Goal: Find specific page/section: Find specific page/section

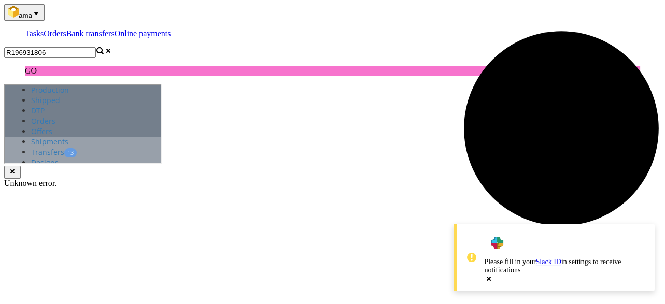
type input "R196931806"
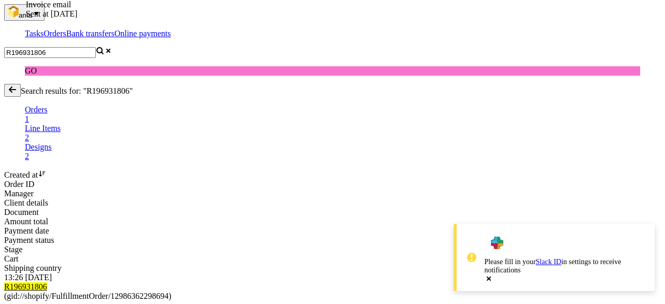
click at [47, 282] on mark "R196931806" at bounding box center [25, 286] width 43 height 9
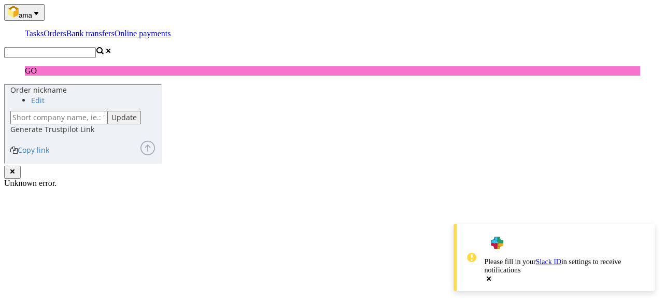
scroll to position [538, 0]
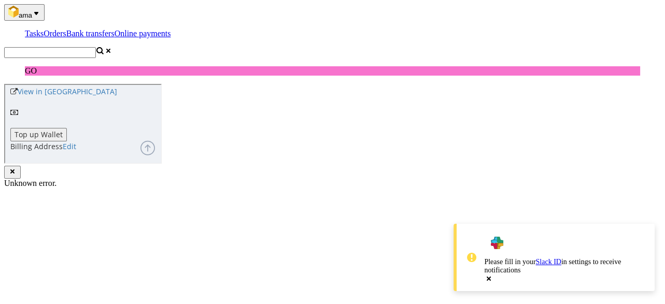
copy div "DEL2533IT"
click at [96, 47] on input "text" at bounding box center [50, 52] width 92 height 11
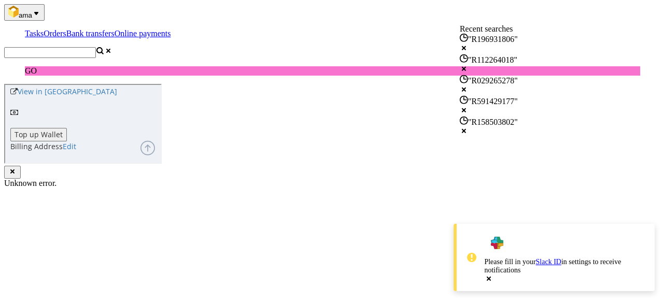
paste input "R874359002"
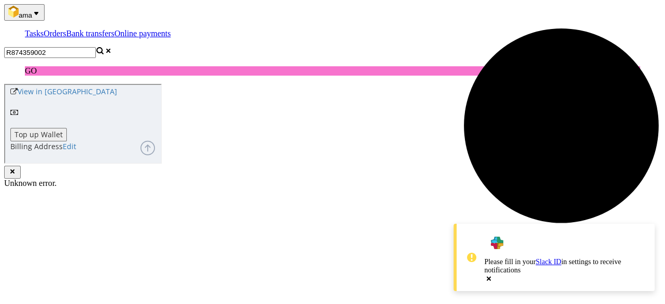
type input "R874359002"
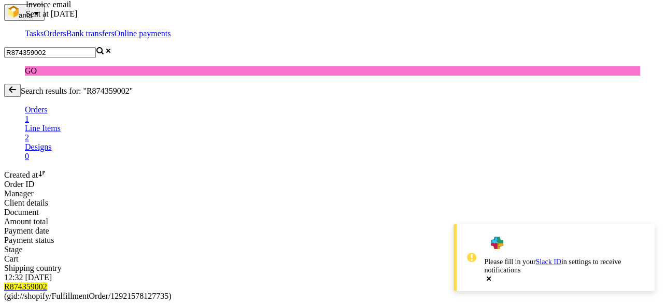
click at [47, 282] on mark "R874359002" at bounding box center [25, 286] width 43 height 9
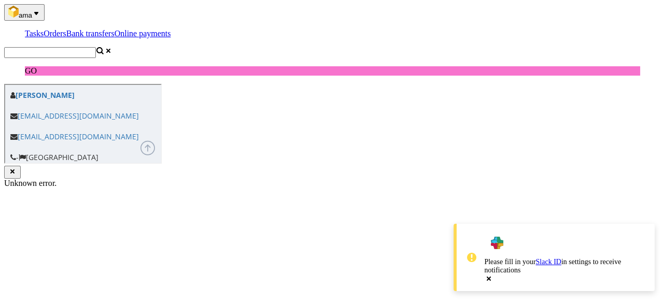
scroll to position [456, 0]
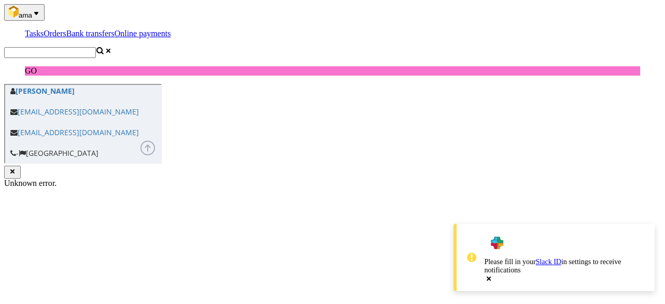
copy div "DEL3196BE"
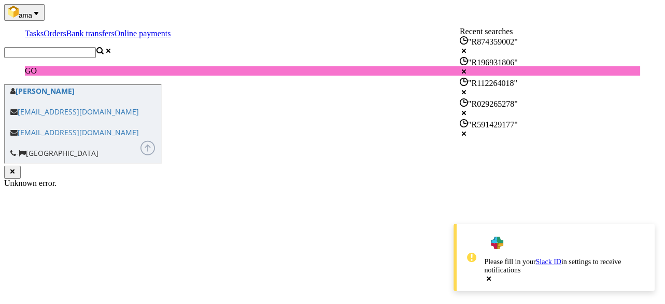
click at [96, 47] on input "text" at bounding box center [50, 52] width 92 height 11
paste input "R767647803"
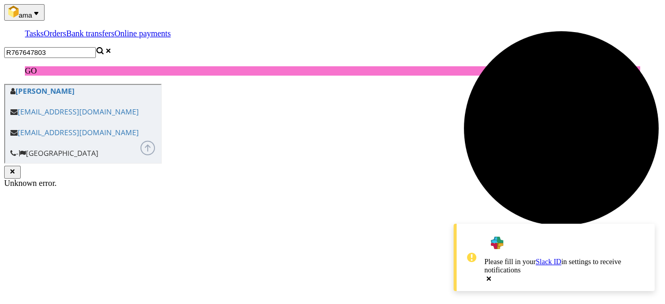
type input "R767647803"
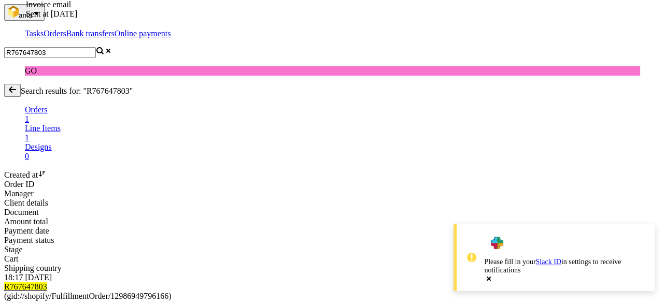
click at [47, 282] on mark "R767647803" at bounding box center [25, 286] width 43 height 9
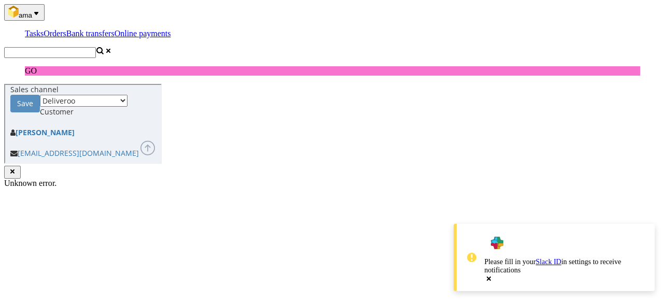
scroll to position [538, 0]
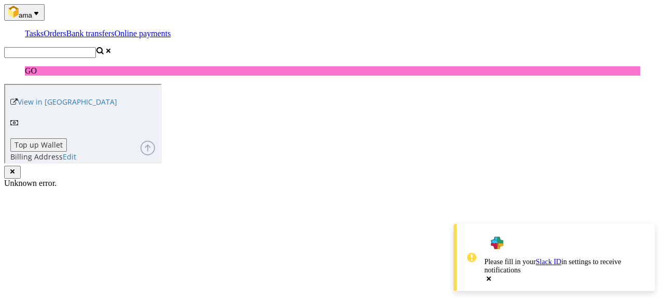
copy div "DEL2534IT"
click at [96, 47] on input "text" at bounding box center [50, 52] width 92 height 11
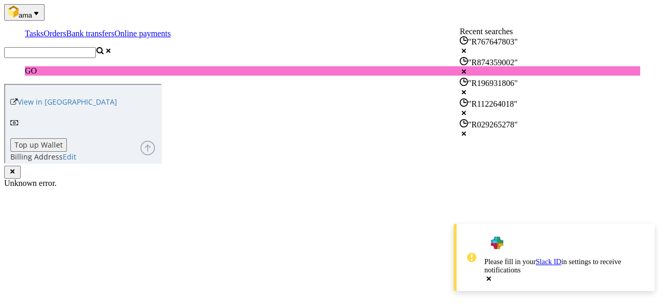
paste input "R384075174"
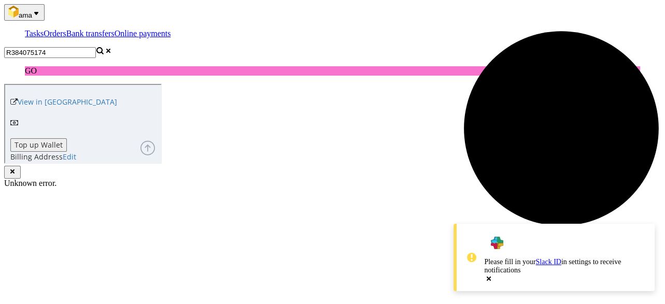
type input "R384075174"
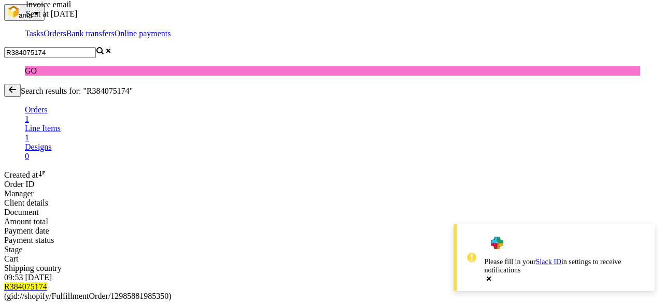
click at [138, 282] on div "R384075174 (gid://shopify/FulfillmentOrder/12985881985350)" at bounding box center [332, 291] width 656 height 19
click at [47, 282] on mark "R384075174" at bounding box center [25, 286] width 43 height 9
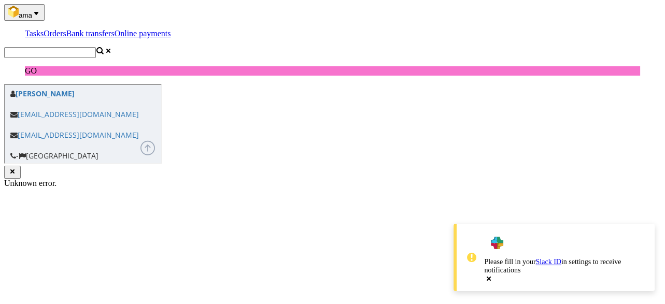
scroll to position [456, 0]
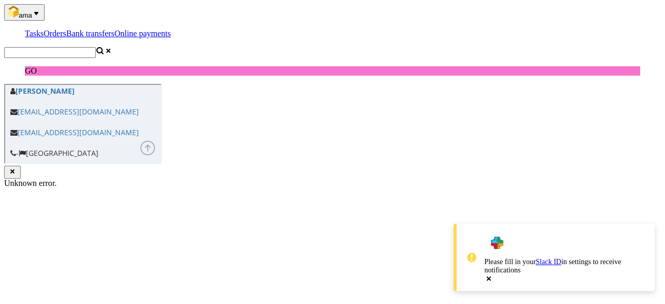
copy div "DEL2532IT"
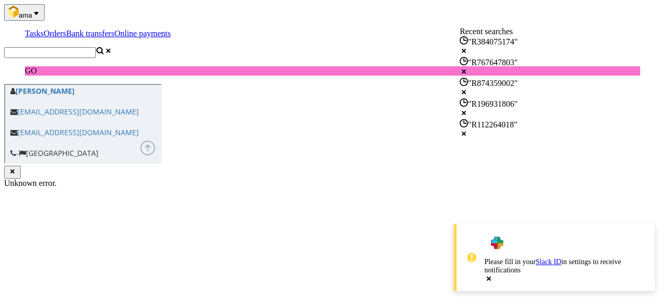
click at [96, 47] on input "text" at bounding box center [50, 52] width 92 height 11
paste input "R823860472"
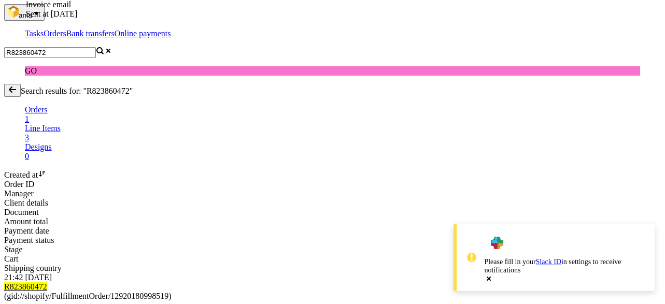
drag, startPoint x: 410, startPoint y: 120, endPoint x: 436, endPoint y: 126, distance: 26.1
copy link "FV 333/8/2025"
click at [96, 47] on input "R823860472" at bounding box center [50, 52] width 92 height 11
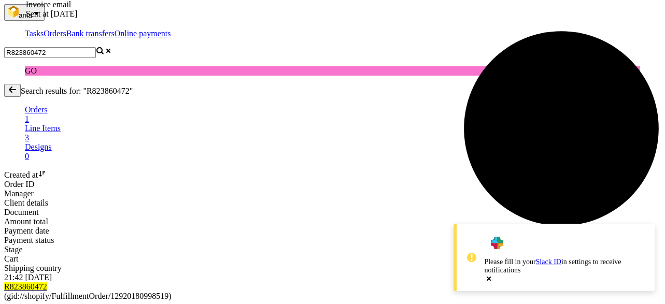
drag, startPoint x: 570, startPoint y: 12, endPoint x: 393, endPoint y: 12, distance: 176.6
click at [393, 12] on nav "ama Tasks Orders Bank transfers Online payments R823860472 GO" at bounding box center [332, 39] width 656 height 71
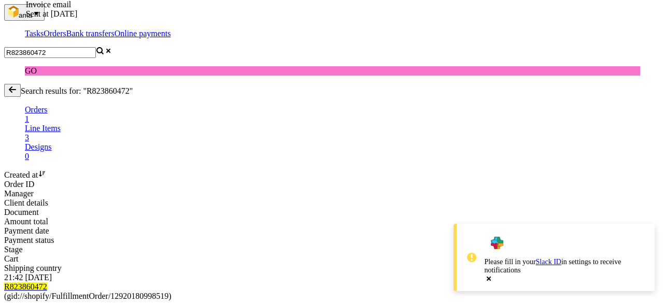
paste input "753539098"
drag, startPoint x: 408, startPoint y: 121, endPoint x: 471, endPoint y: 125, distance: 63.9
copy div "FV 1577/7/2025 Invoice email Sent at [DATE]"
click at [96, 47] on input "R753539098" at bounding box center [50, 52] width 92 height 11
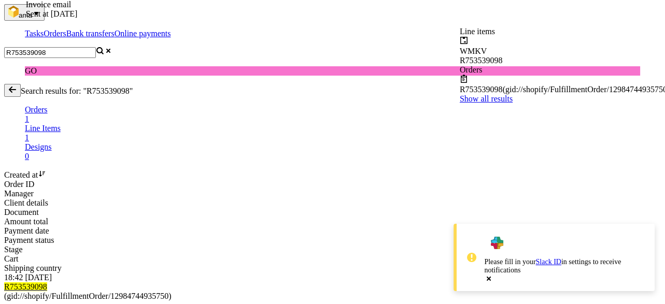
drag, startPoint x: 505, startPoint y: 10, endPoint x: 425, endPoint y: 15, distance: 79.9
click at [425, 47] on div "R753539098" at bounding box center [332, 52] width 656 height 11
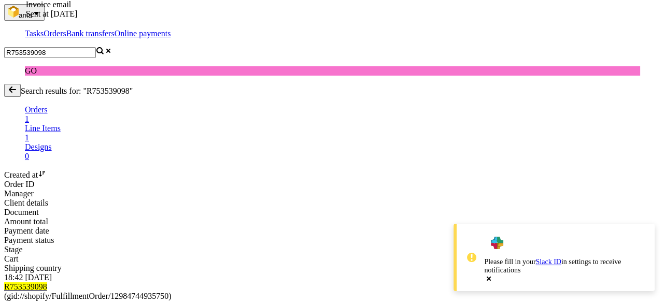
paste input "181588499"
type input "R181588499"
click at [47, 282] on mark "R181588499" at bounding box center [25, 286] width 43 height 9
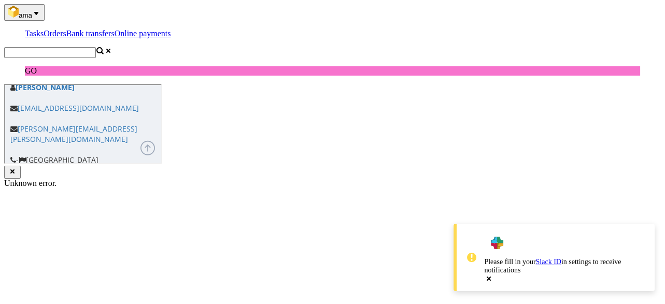
scroll to position [497, 0]
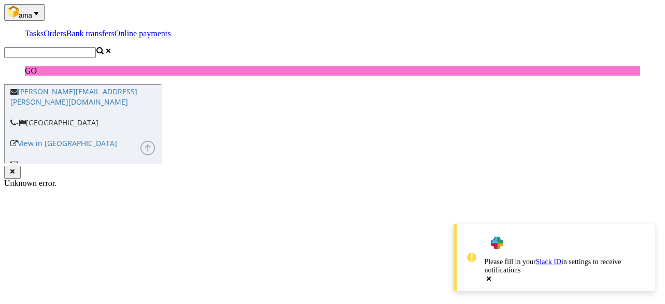
copy div "DEL3197BE"
click at [569, 26] on nav "ama Tasks Orders Bank transfers Online payments GO" at bounding box center [332, 39] width 656 height 71
click at [96, 47] on input "text" at bounding box center [50, 52] width 92 height 11
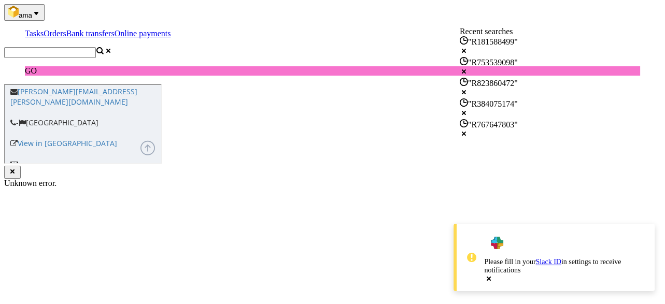
paste input "R767647803"
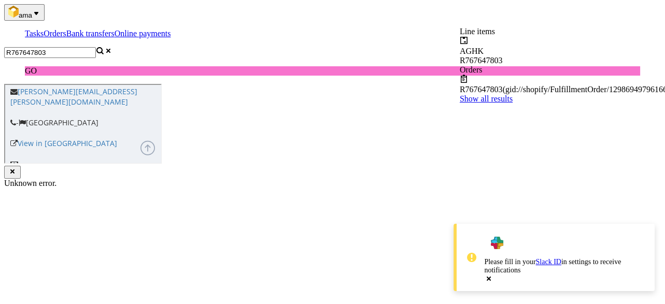
type input "R767647803"
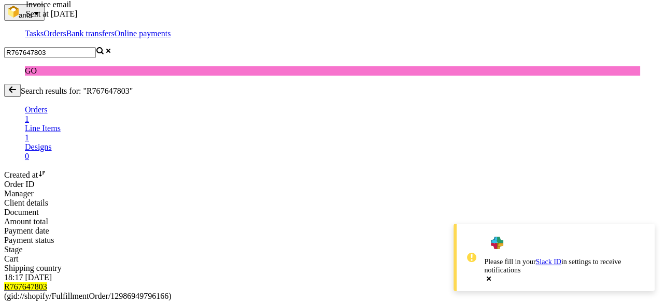
click at [115, 282] on div "R767647803 (gid://shopify/FulfillmentOrder/12986949796166)" at bounding box center [332, 291] width 656 height 19
click at [47, 282] on mark "R767647803" at bounding box center [25, 286] width 43 height 9
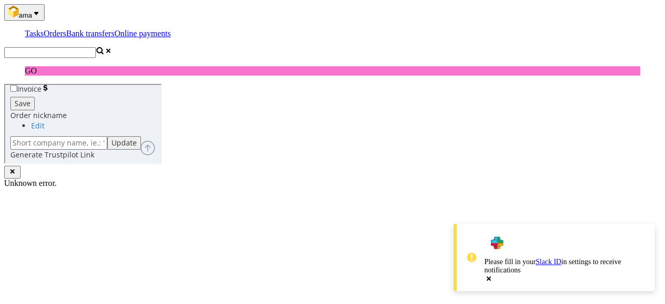
scroll to position [456, 0]
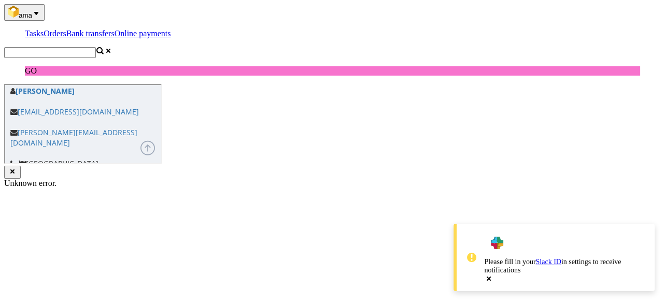
copy div "DEL2534IT"
click at [576, 6] on nav "ama Tasks Orders Bank transfers Online payments GO" at bounding box center [332, 39] width 656 height 71
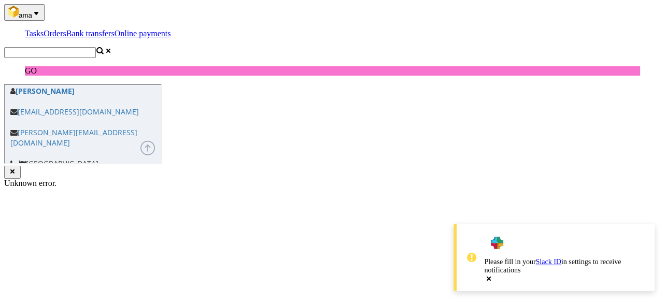
click at [96, 47] on input "text" at bounding box center [50, 52] width 92 height 11
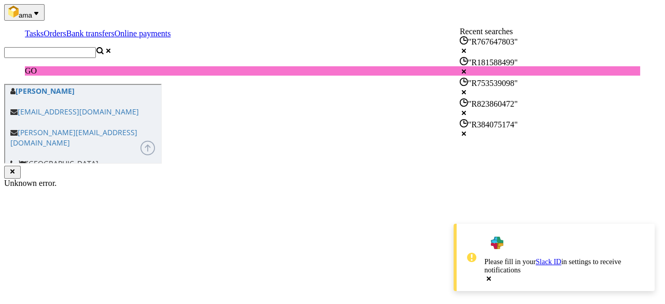
paste input "R069601881"
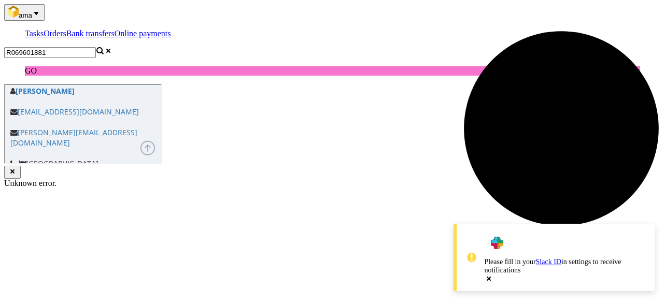
type input "R069601881"
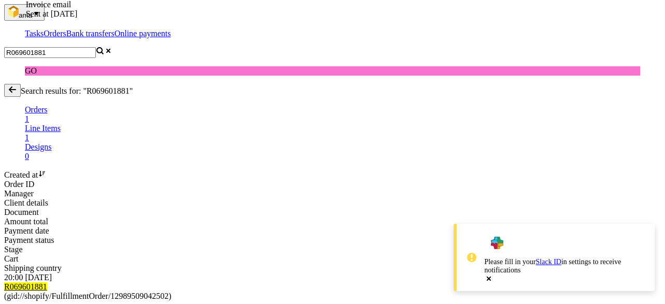
click at [47, 282] on mark "R069601881" at bounding box center [25, 286] width 43 height 9
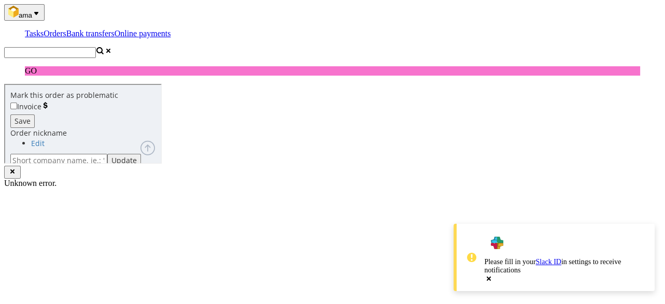
scroll to position [497, 0]
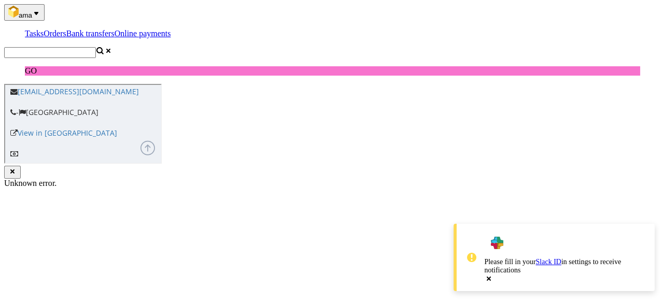
copy div "DEL2536IT"
click at [96, 47] on input "text" at bounding box center [50, 52] width 92 height 11
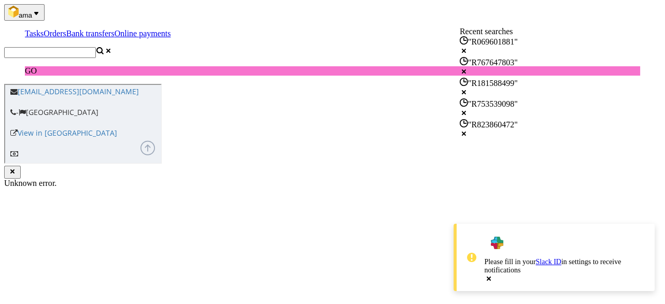
paste input "R713723515"
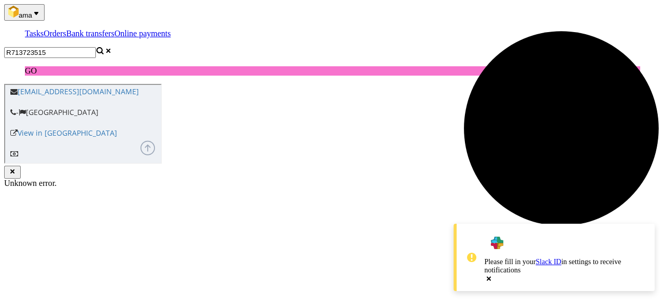
type input "R713723515"
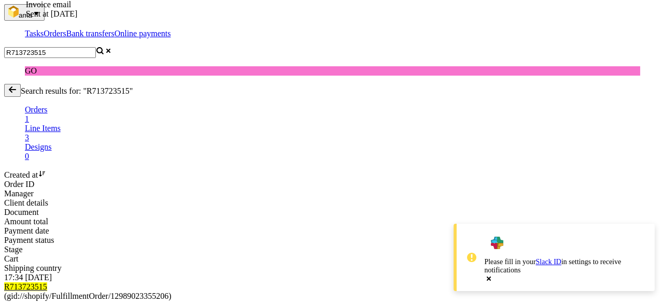
click at [47, 282] on mark "R713723515" at bounding box center [25, 286] width 43 height 9
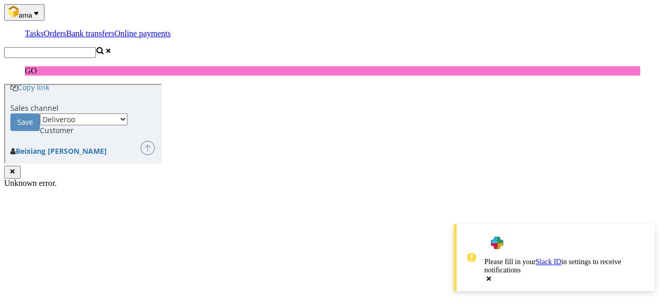
scroll to position [538, 0]
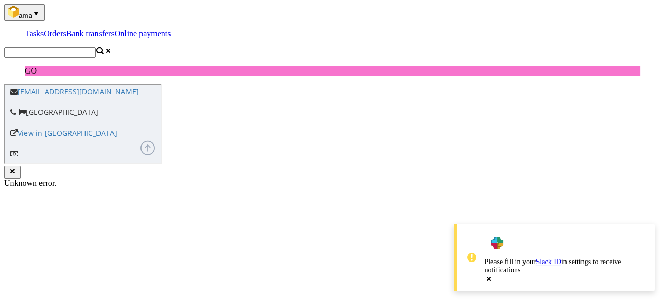
copy div "DEL2535IT"
click at [96, 47] on input "text" at bounding box center [50, 52] width 92 height 11
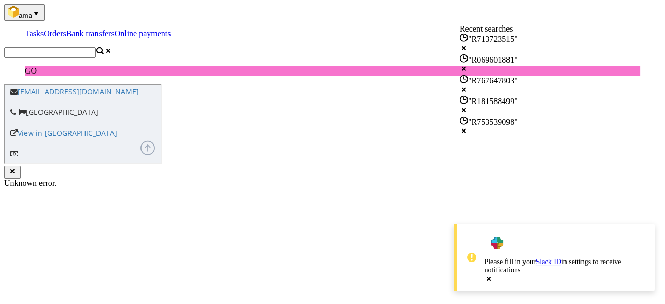
paste input "R578015387"
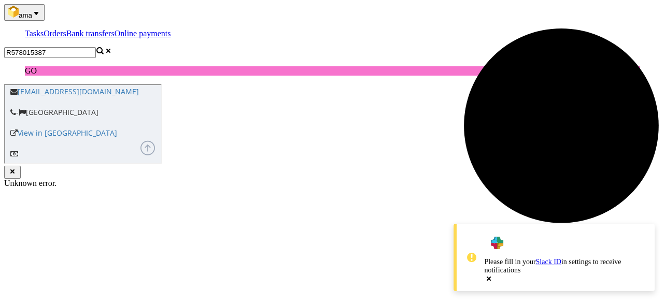
type input "R578015387"
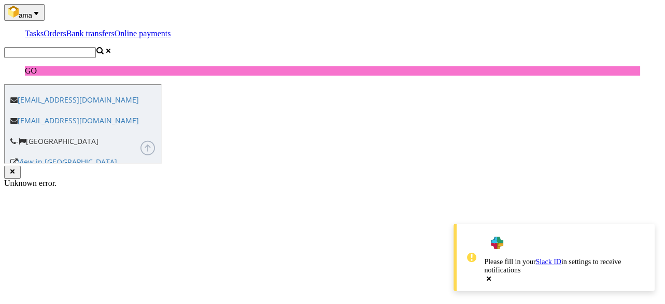
scroll to position [580, 0]
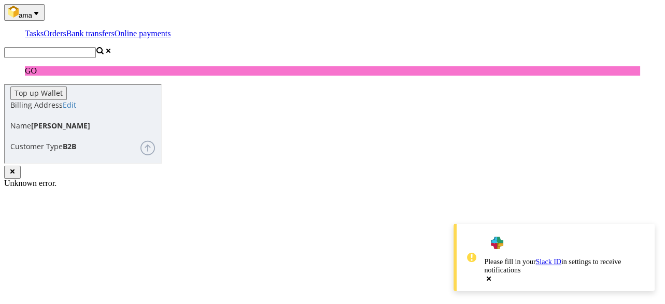
click at [96, 47] on input "text" at bounding box center [50, 52] width 92 height 11
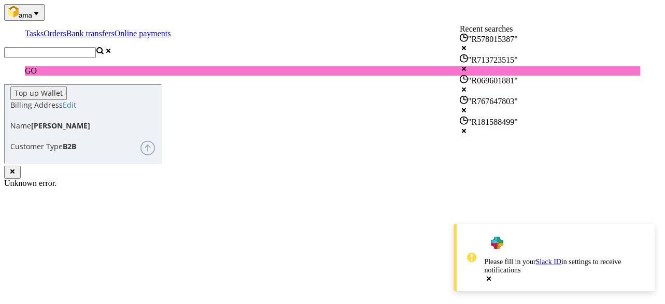
paste input "R916594325"
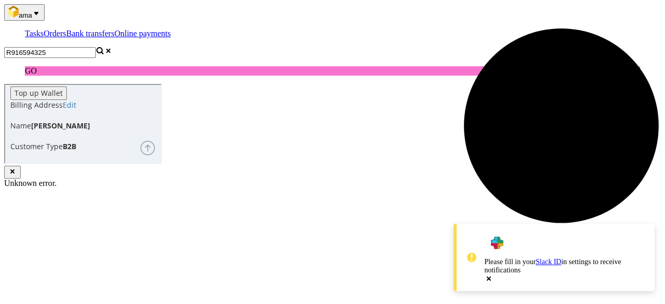
type input "R916594325"
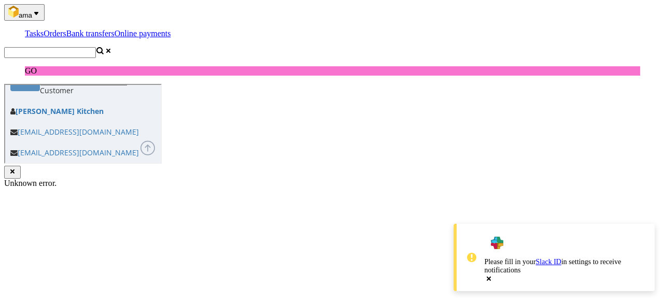
scroll to position [456, 0]
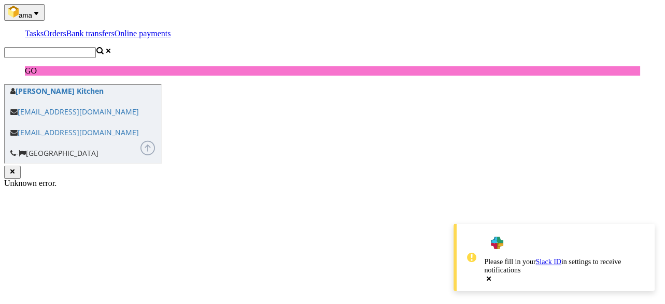
click at [96, 47] on input "text" at bounding box center [50, 52] width 92 height 11
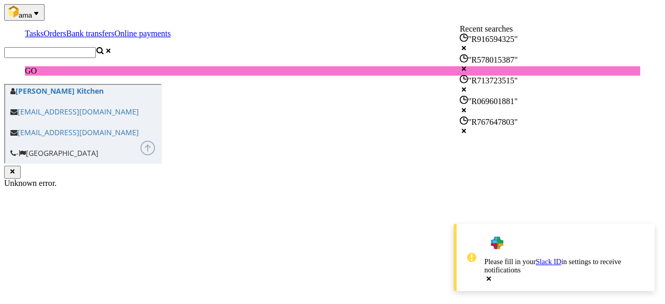
paste input "R575009924"
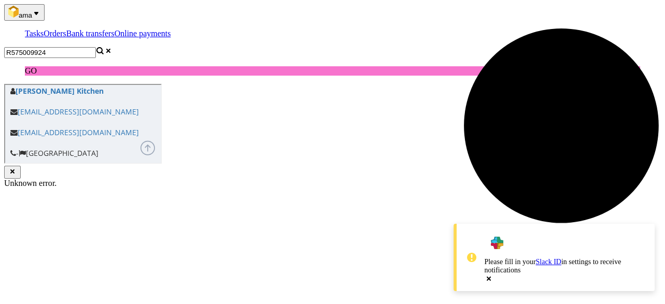
type input "R575009924"
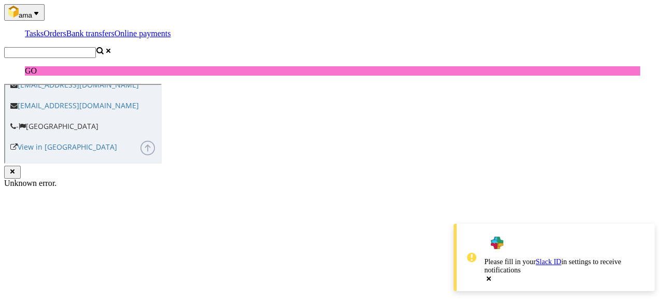
scroll to position [497, 0]
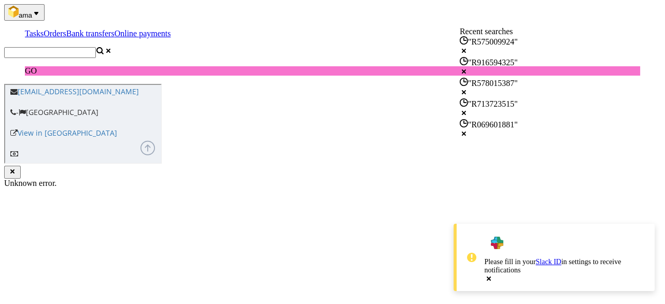
click at [96, 47] on input "text" at bounding box center [50, 52] width 92 height 11
paste input "R852280710"
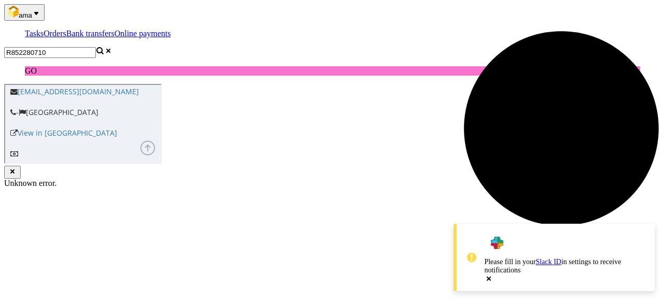
type input "R852280710"
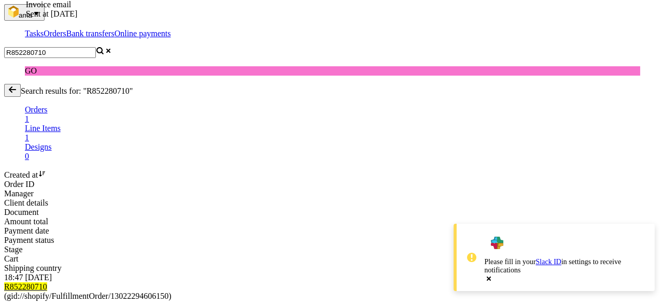
click at [47, 282] on mark "R852280710" at bounding box center [25, 286] width 43 height 9
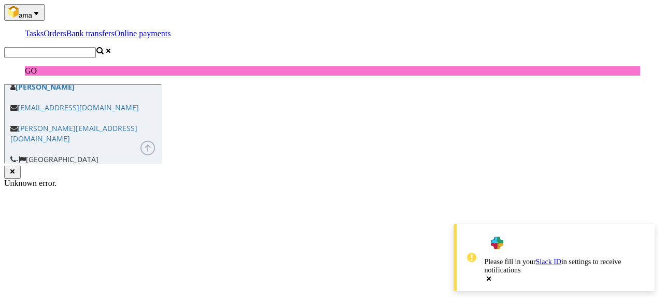
scroll to position [497, 0]
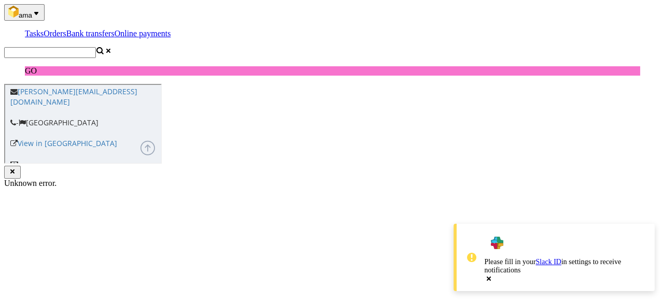
click at [96, 47] on input "text" at bounding box center [50, 52] width 92 height 11
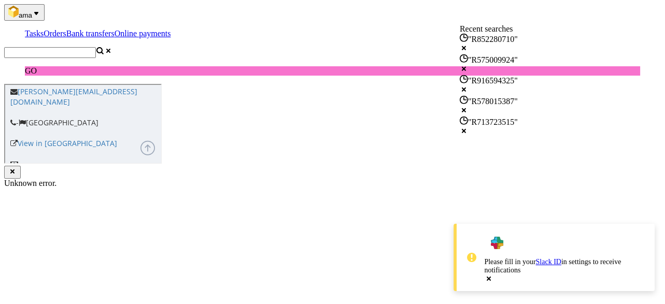
click at [96, 47] on input "text" at bounding box center [50, 52] width 92 height 11
paste input "R456888191"
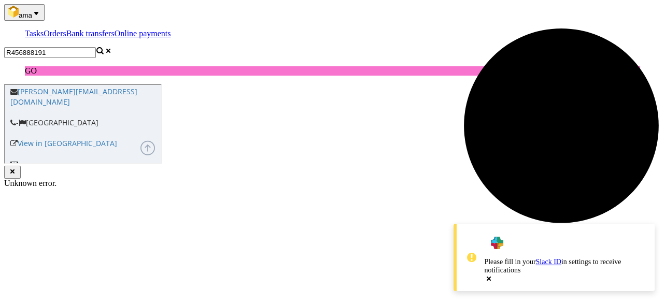
type input "R456888191"
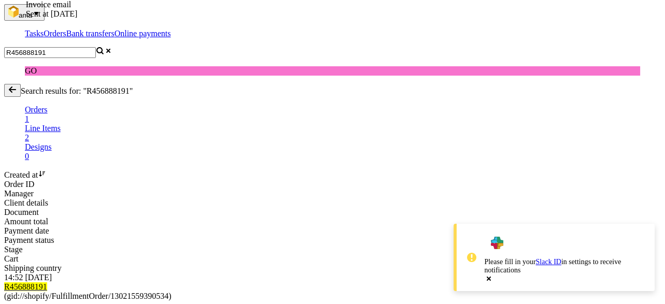
click at [47, 282] on mark "R456888191" at bounding box center [25, 286] width 43 height 9
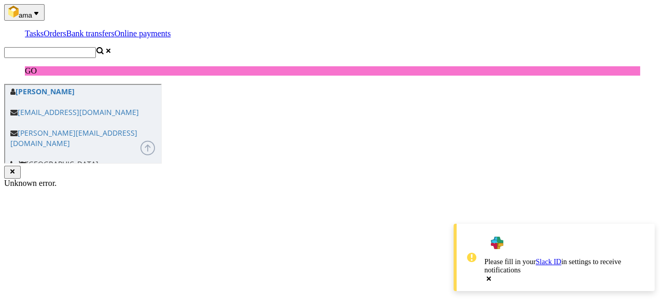
scroll to position [456, 0]
click at [96, 47] on input "text" at bounding box center [50, 52] width 92 height 11
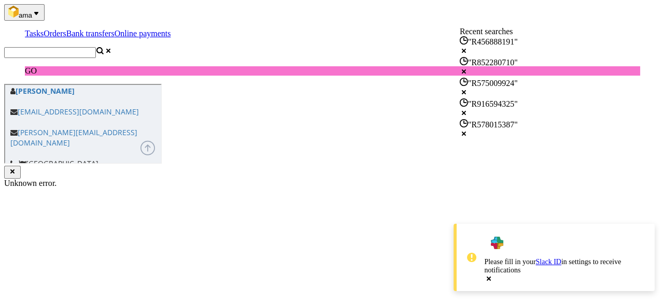
paste input "R211394222"
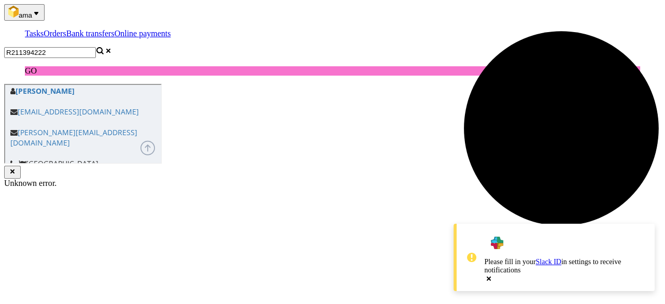
type input "R211394222"
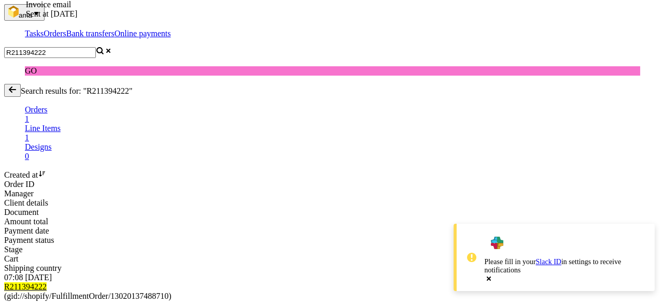
click at [47, 282] on mark "R211394222" at bounding box center [25, 286] width 42 height 9
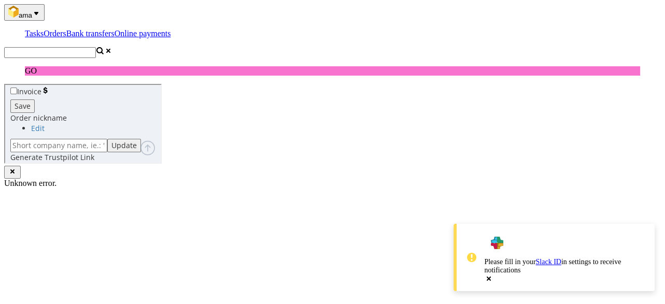
scroll to position [456, 0]
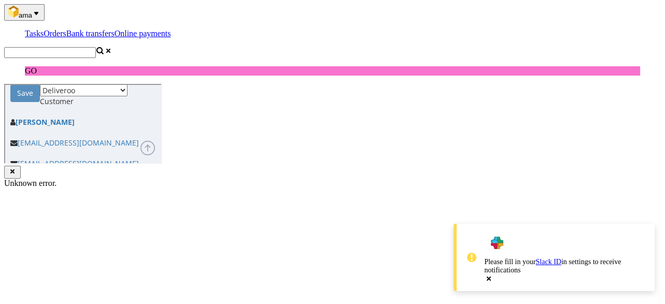
click at [96, 47] on input "text" at bounding box center [50, 52] width 92 height 11
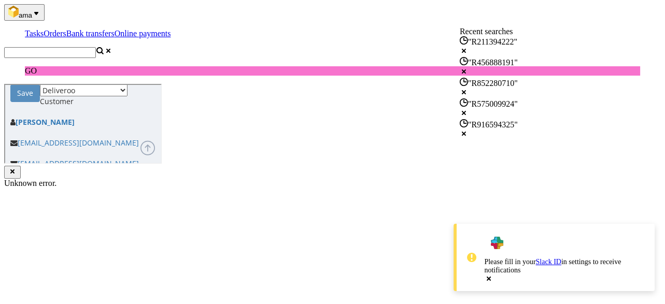
paste input "R852280710"
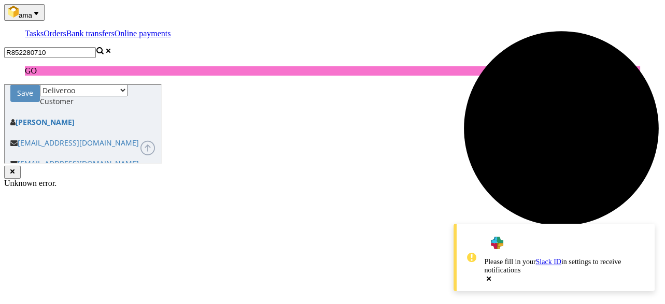
type input "R852280710"
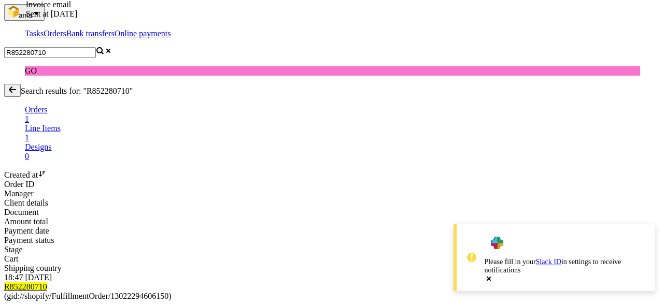
drag, startPoint x: 410, startPoint y: 114, endPoint x: 459, endPoint y: 128, distance: 51.3
drag, startPoint x: 404, startPoint y: 117, endPoint x: 467, endPoint y: 124, distance: 63.7
click at [137, 282] on div "R852280710 (gid://shopify/FulfillmentOrder/13022294606150)" at bounding box center [332, 291] width 656 height 19
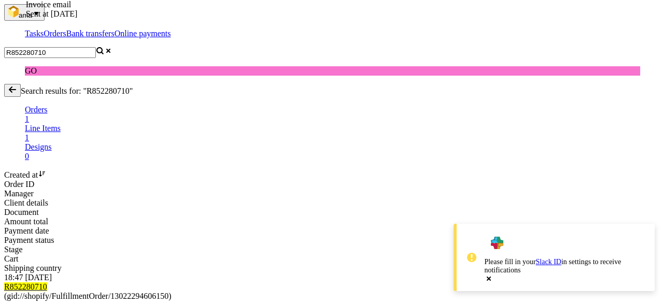
click at [47, 282] on mark "R852280710" at bounding box center [25, 286] width 43 height 9
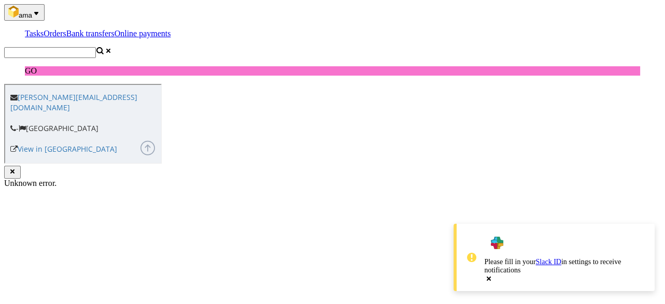
scroll to position [497, 0]
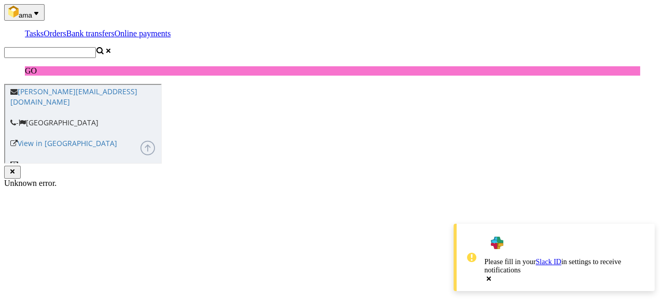
click at [586, 25] on nav "ama Tasks Orders Bank transfers Online payments GO" at bounding box center [332, 39] width 656 height 71
click at [96, 47] on input "text" at bounding box center [50, 52] width 92 height 11
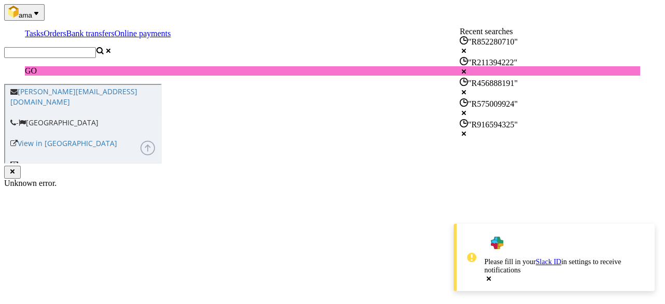
paste input "R192876166"
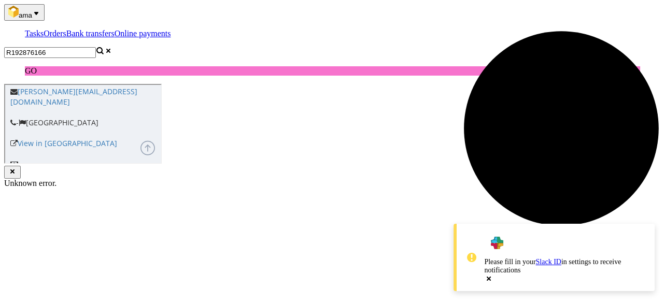
type input "R192876166"
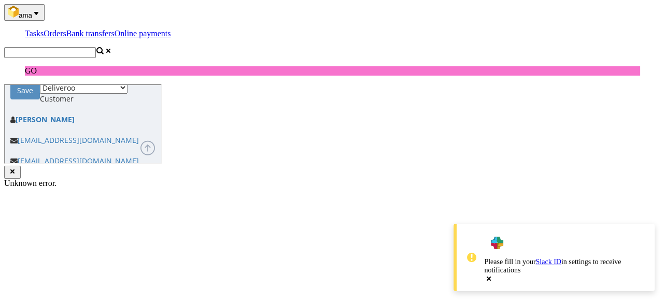
scroll to position [538, 0]
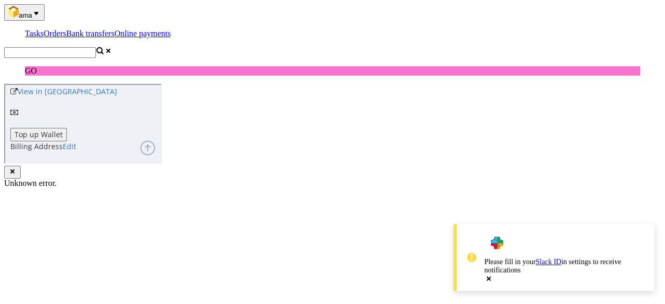
click at [96, 47] on input "text" at bounding box center [50, 52] width 92 height 11
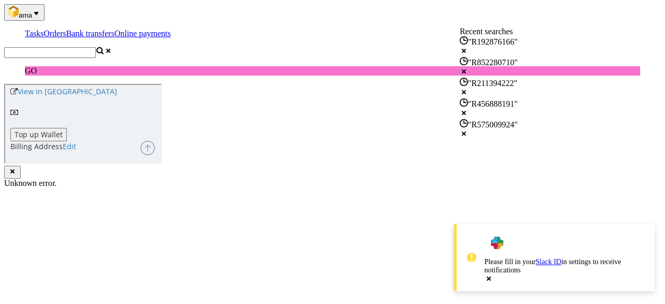
paste input "R121179215"
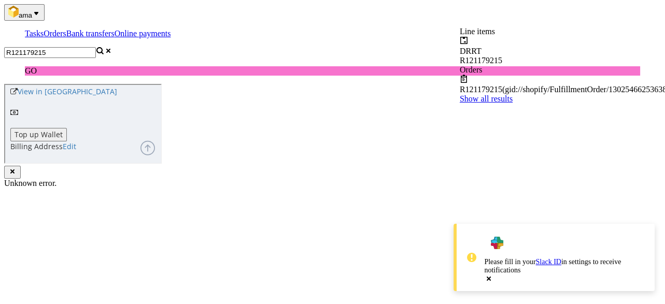
type input "R121179215"
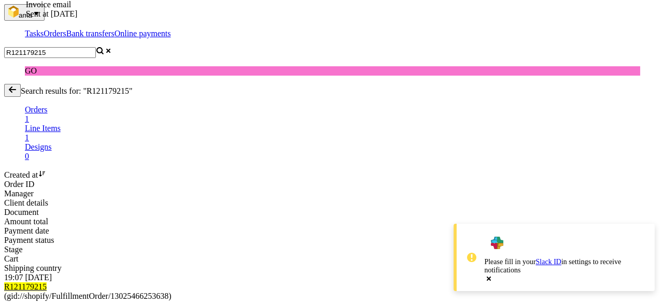
click at [121, 292] on span "(gid://shopify/FulfillmentOrder/13025466253638)" at bounding box center [87, 296] width 167 height 9
click at [47, 282] on mark "R121179215" at bounding box center [25, 286] width 42 height 9
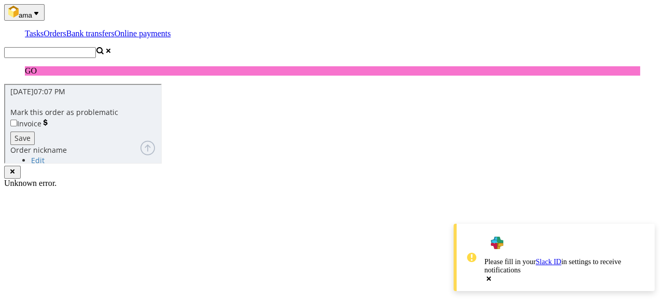
scroll to position [495, 0]
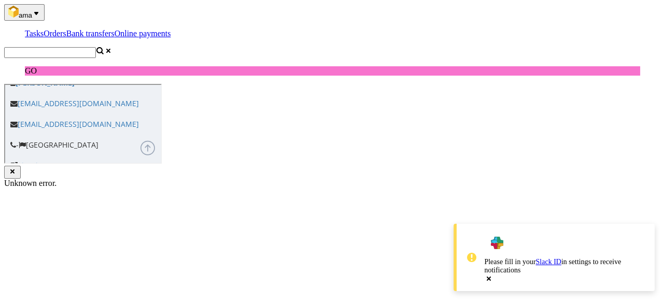
drag, startPoint x: 577, startPoint y: 115, endPoint x: 583, endPoint y: 84, distance: 31.6
click at [96, 47] on input "text" at bounding box center [50, 52] width 92 height 11
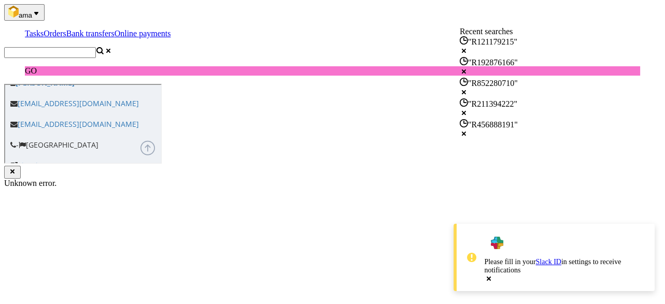
paste input "R192876166"
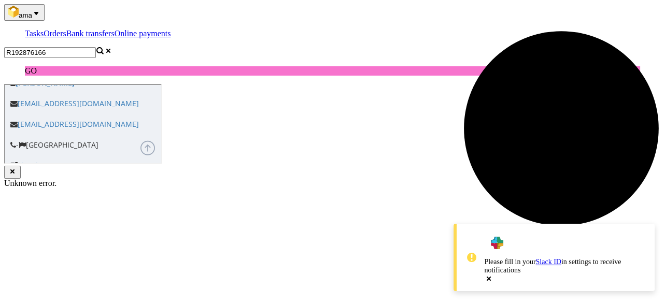
type input "R192876166"
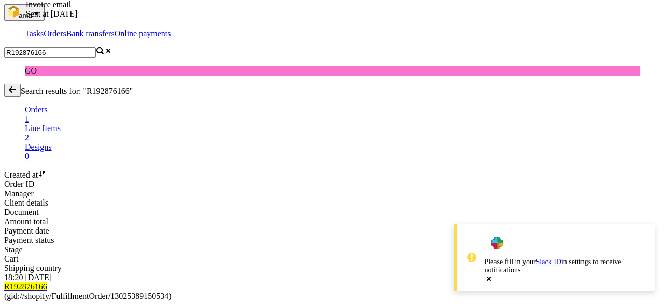
click at [47, 282] on mark "R192876166" at bounding box center [25, 286] width 43 height 9
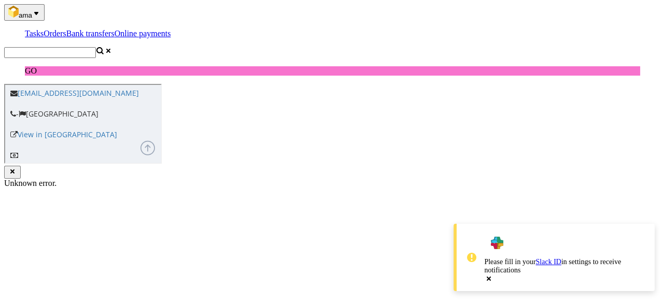
scroll to position [497, 0]
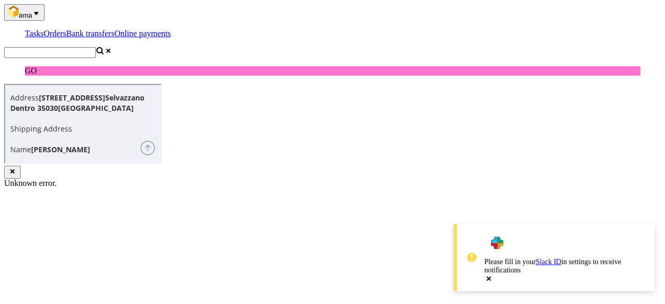
scroll to position [745, 0]
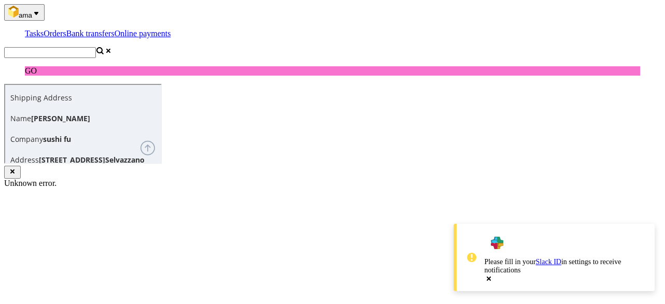
drag, startPoint x: 179, startPoint y: 193, endPoint x: 231, endPoint y: 211, distance: 55.2
drag, startPoint x: 227, startPoint y: 219, endPoint x: 180, endPoint y: 213, distance: 48.0
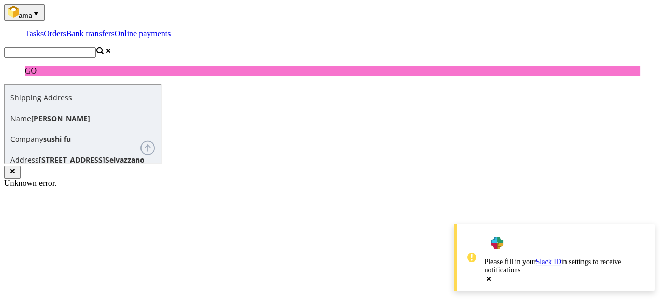
click at [96, 47] on input "text" at bounding box center [50, 52] width 92 height 11
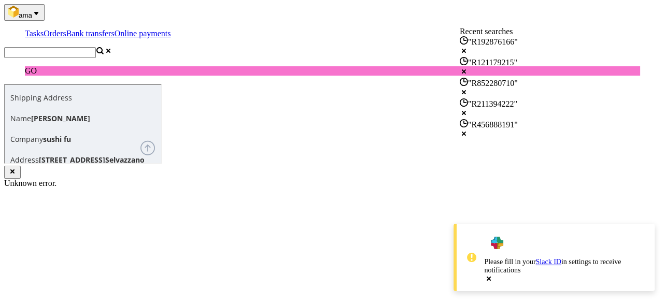
paste input "R995602076"
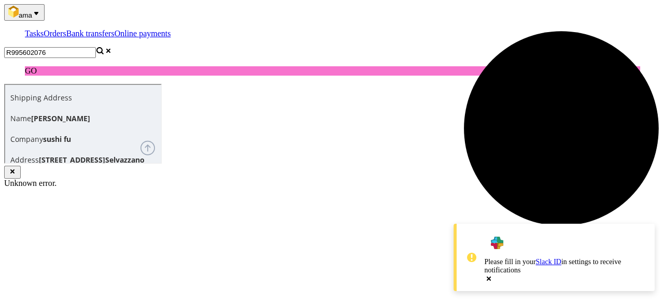
type input "R995602076"
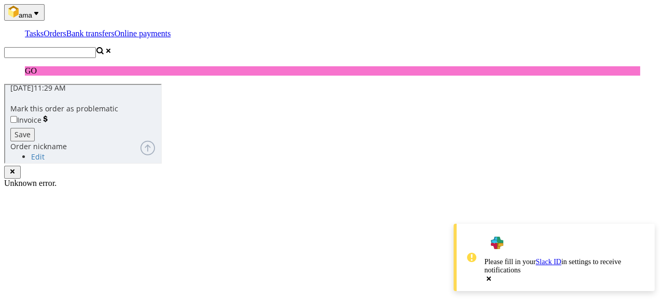
scroll to position [497, 0]
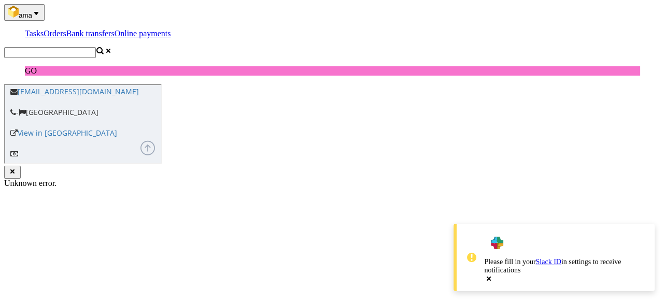
click at [96, 47] on input "text" at bounding box center [50, 52] width 92 height 11
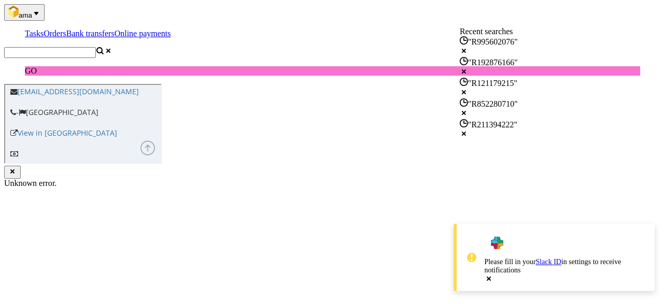
paste input "R783077379"
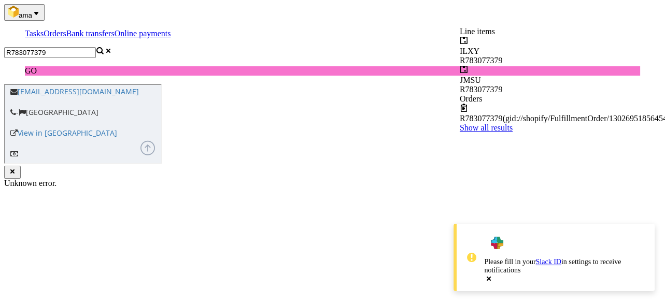
type input "R783077379"
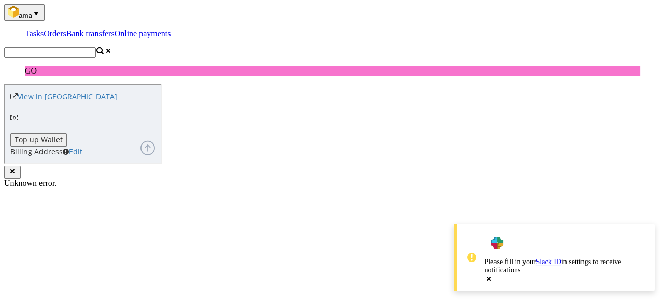
scroll to position [580, 0]
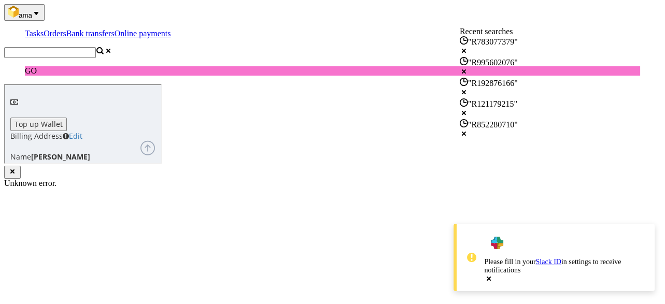
click at [96, 47] on input "text" at bounding box center [50, 52] width 92 height 11
paste input "R395833736"
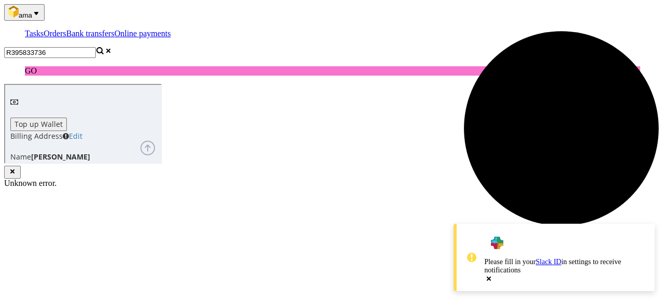
type input "R395833736"
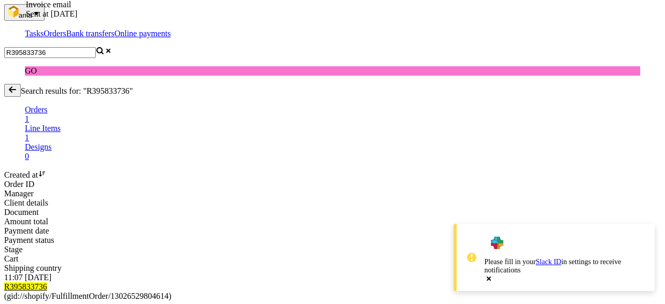
click at [47, 282] on mark "R395833736" at bounding box center [25, 286] width 43 height 9
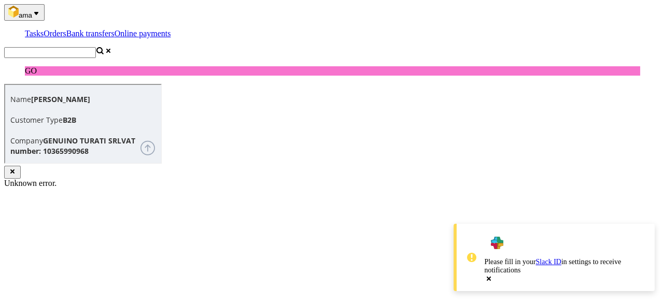
scroll to position [580, 0]
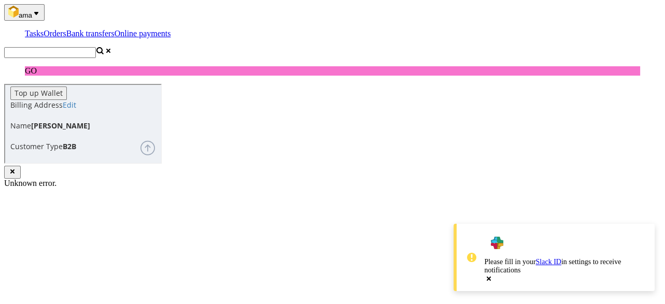
click at [96, 47] on input "text" at bounding box center [50, 52] width 92 height 11
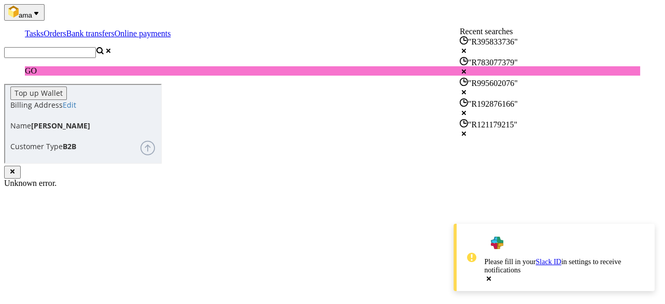
paste input "R249555400"
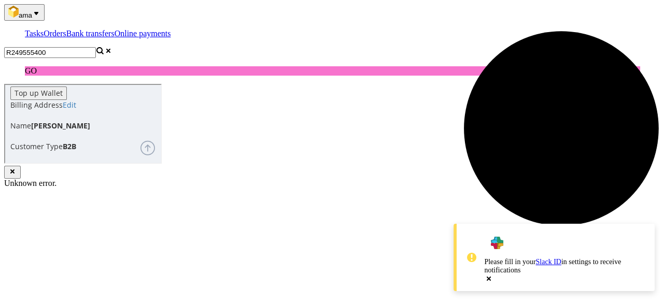
type input "R249555400"
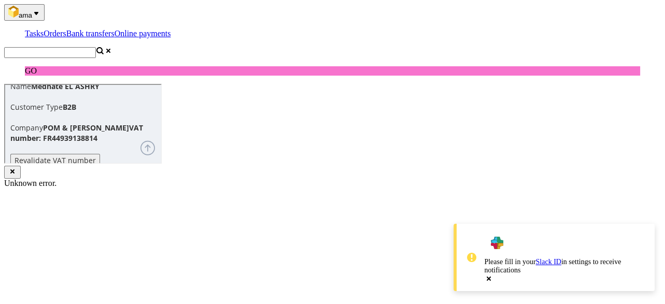
scroll to position [538, 0]
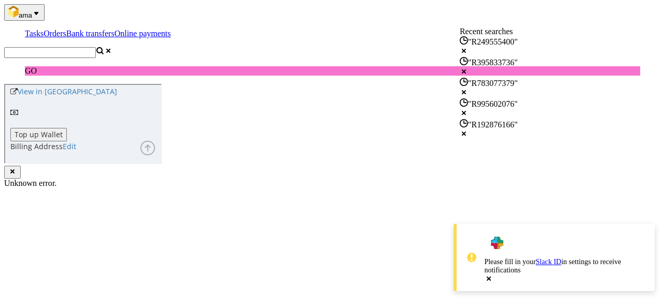
click at [96, 47] on input "text" at bounding box center [50, 52] width 92 height 11
paste input "R586688985"
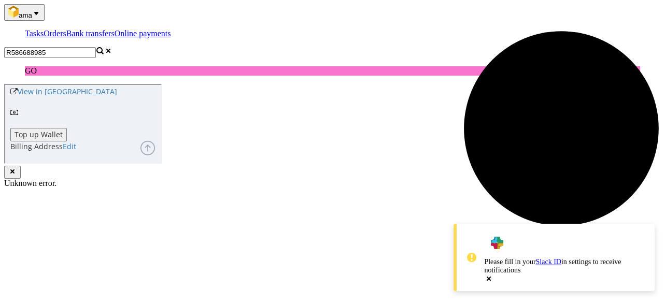
type input "R586688985"
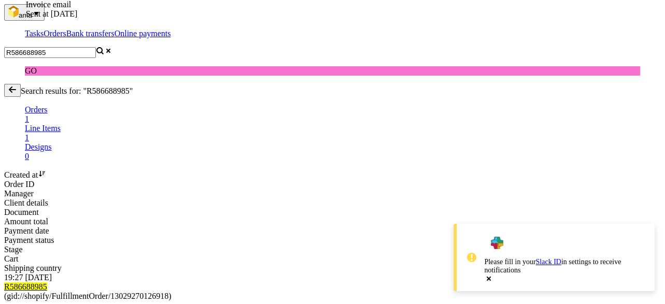
click at [47, 282] on mark "R586688985" at bounding box center [25, 286] width 43 height 9
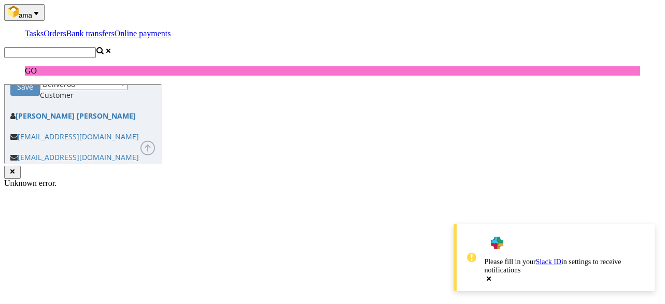
scroll to position [456, 0]
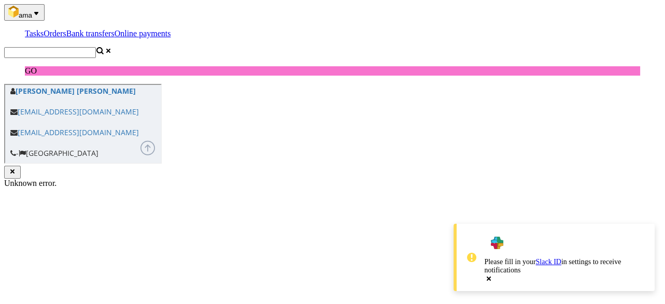
click at [96, 47] on input "text" at bounding box center [50, 52] width 92 height 11
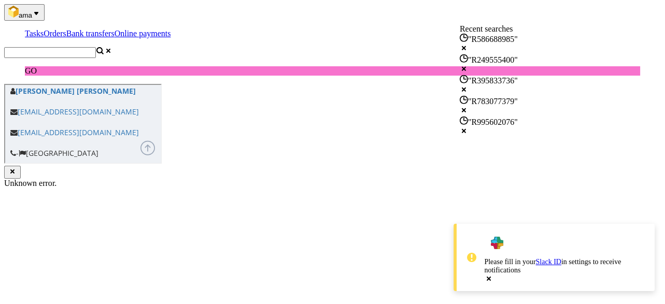
paste input "R057644312"
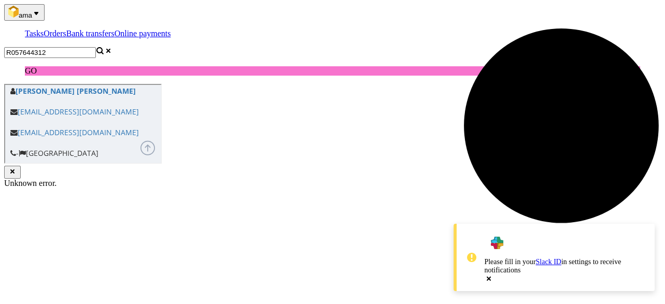
type input "R057644312"
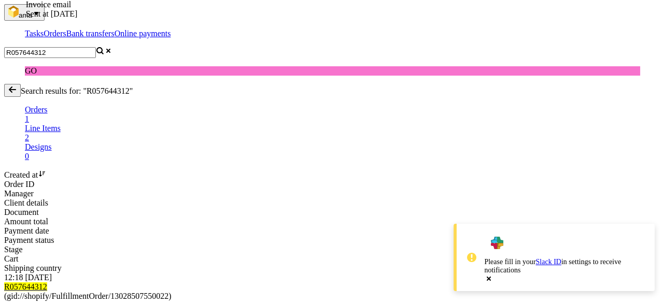
click at [47, 282] on mark "R057644312" at bounding box center [25, 286] width 43 height 9
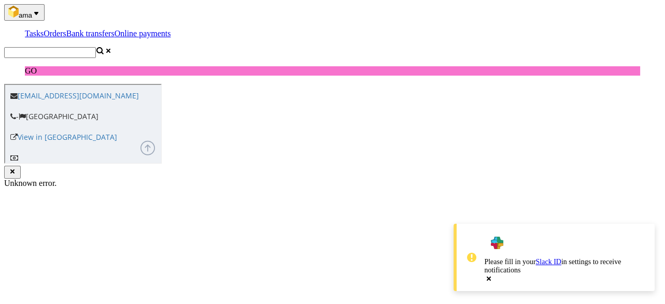
scroll to position [497, 0]
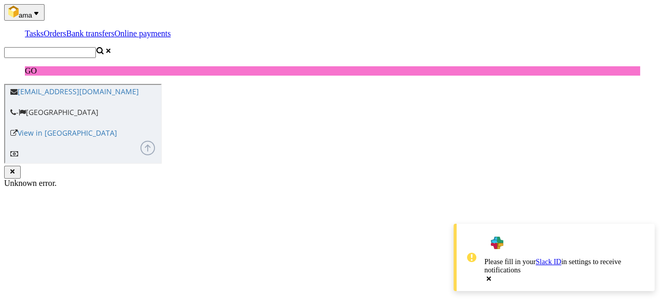
click at [592, 4] on nav "ama Tasks Orders Bank transfers Online payments GO" at bounding box center [332, 39] width 656 height 71
click at [96, 47] on input "text" at bounding box center [50, 52] width 92 height 11
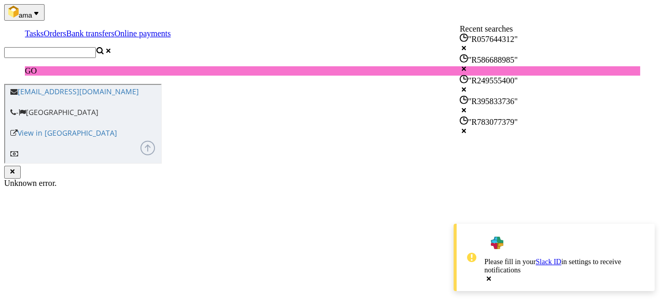
paste input "R582939645"
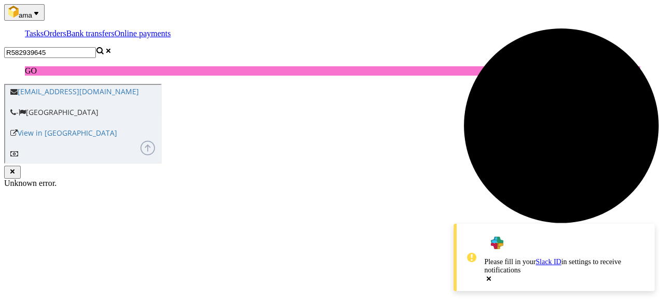
type input "R582939645"
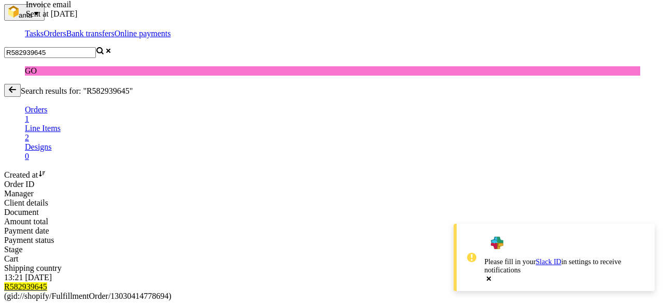
click at [47, 282] on mark "R582939645" at bounding box center [25, 286] width 43 height 9
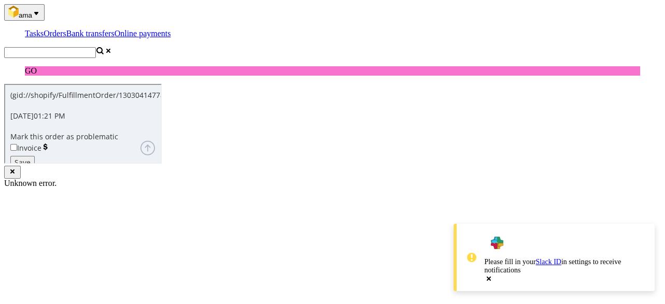
scroll to position [497, 0]
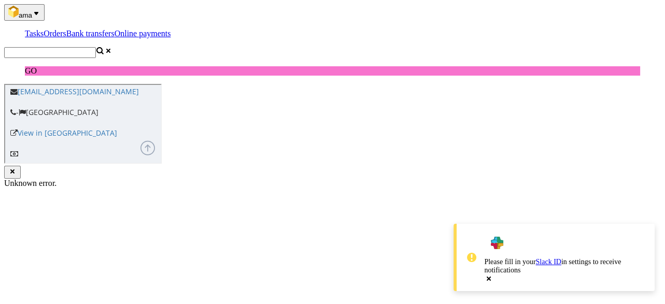
click at [96, 47] on input "text" at bounding box center [50, 52] width 92 height 11
drag, startPoint x: 553, startPoint y: 2, endPoint x: 574, endPoint y: 20, distance: 28.0
click at [96, 47] on input "text" at bounding box center [50, 52] width 92 height 11
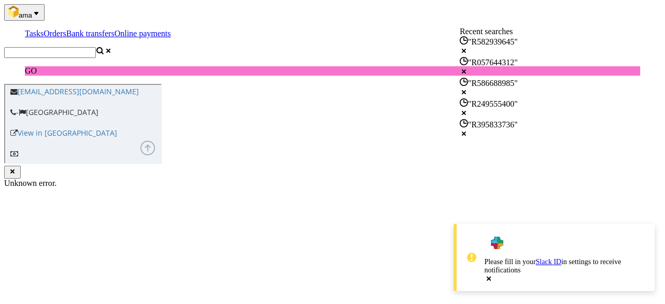
paste input "R967279870"
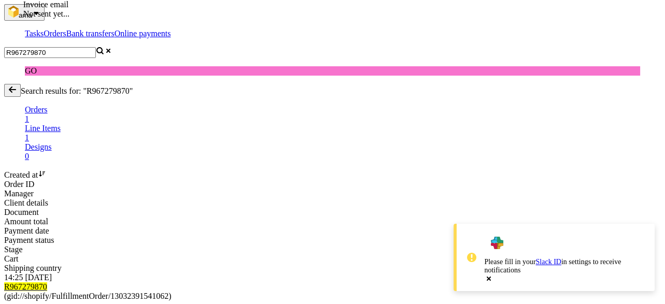
click at [96, 47] on input "R967279870" at bounding box center [50, 52] width 92 height 11
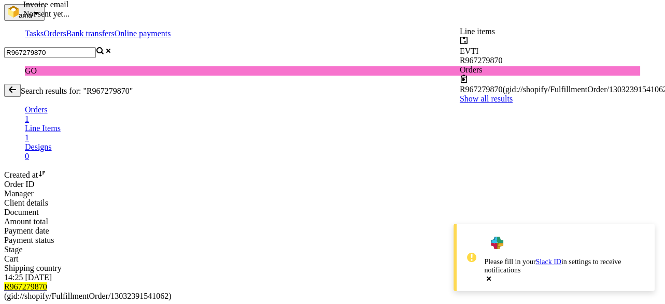
drag, startPoint x: 509, startPoint y: 20, endPoint x: 396, endPoint y: 20, distance: 112.9
click at [396, 20] on nav "ama Tasks Orders Bank transfers Online payments R967279870 GO" at bounding box center [332, 39] width 656 height 71
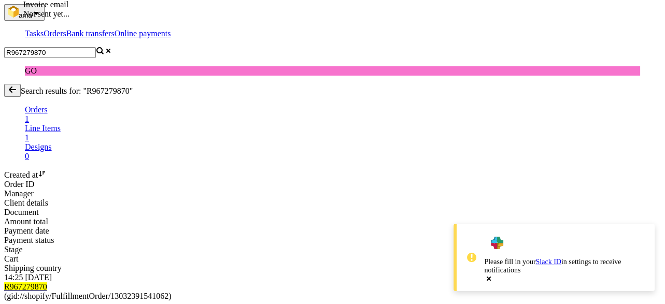
paste input "840986644"
type input "R840986644"
click at [47, 282] on mark "R840986644" at bounding box center [25, 286] width 43 height 9
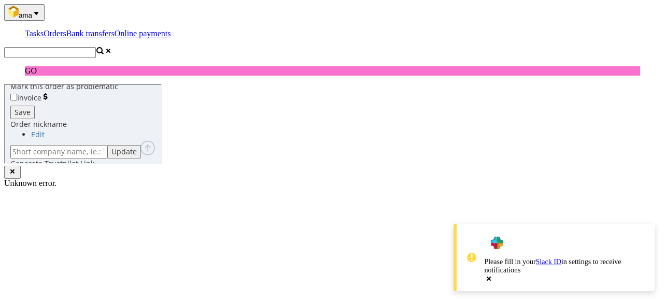
scroll to position [497, 0]
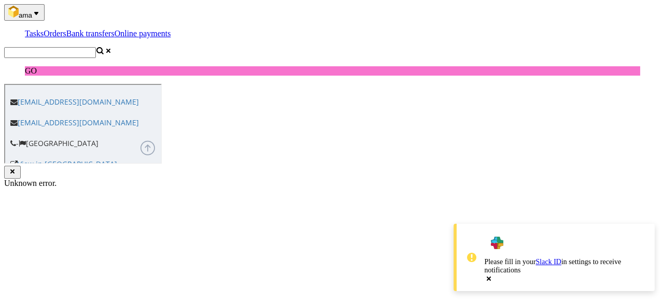
click at [96, 47] on input "text" at bounding box center [50, 52] width 92 height 11
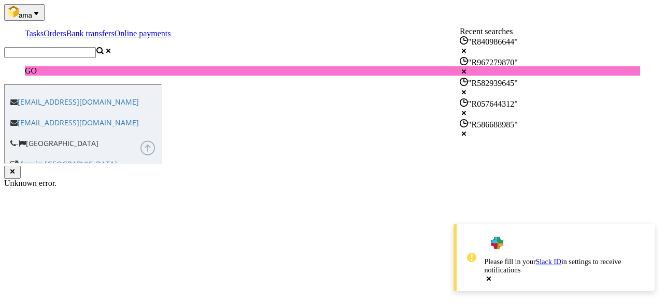
paste input "R875485211"
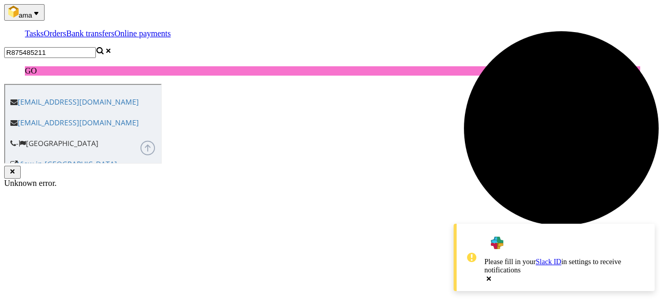
type input "R875485211"
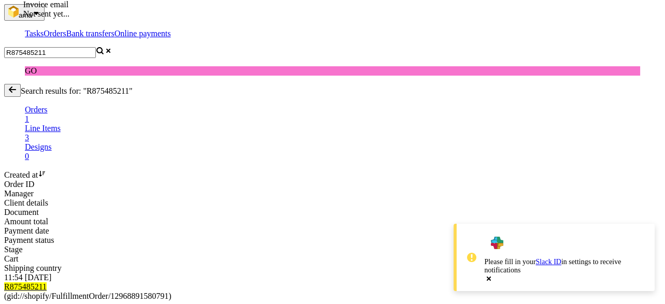
click at [47, 282] on mark "R875485211" at bounding box center [25, 286] width 42 height 9
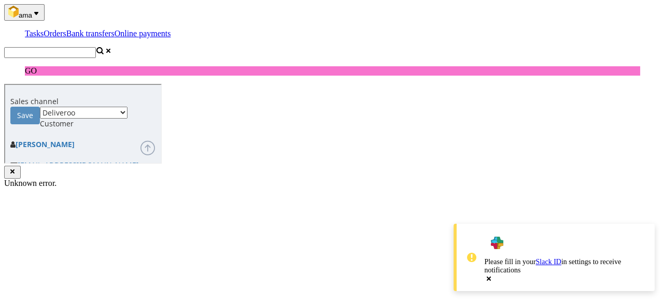
scroll to position [497, 0]
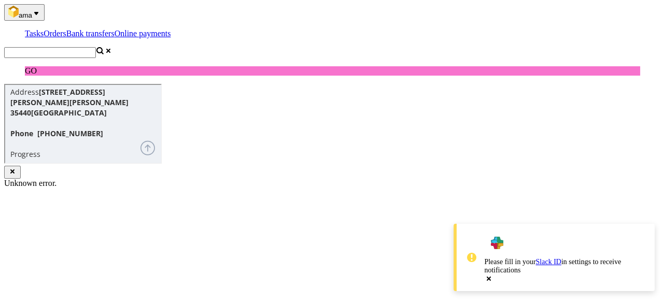
scroll to position [685, 0]
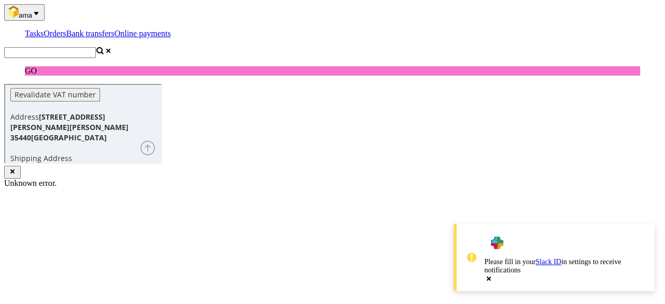
click at [96, 47] on input "text" at bounding box center [50, 52] width 92 height 11
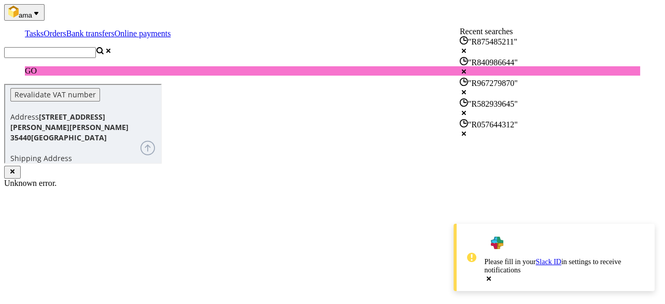
paste input "R823894445"
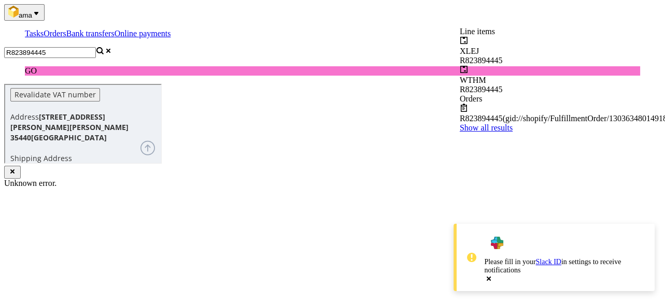
type input "R823894445"
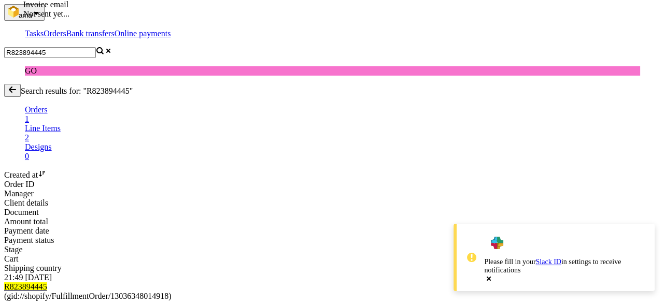
click at [47, 282] on mark "R823894445" at bounding box center [25, 286] width 43 height 9
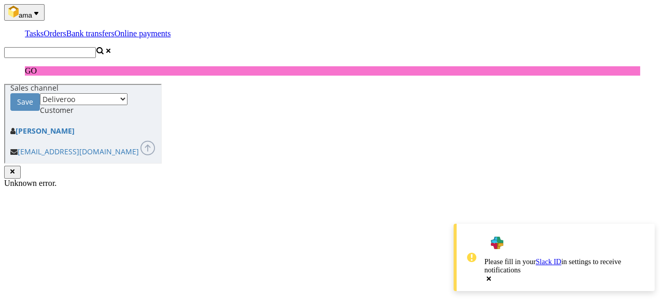
scroll to position [538, 0]
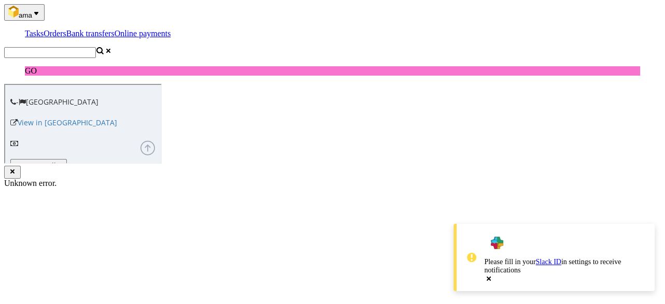
click at [96, 47] on input "text" at bounding box center [50, 52] width 92 height 11
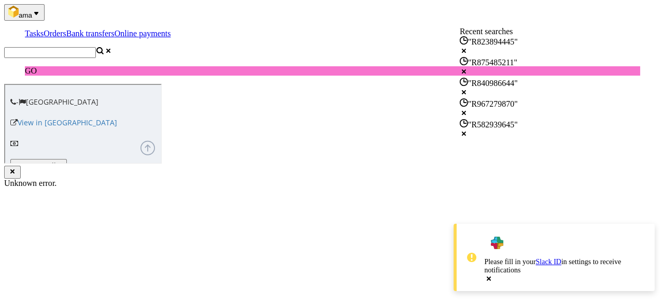
paste input "R472321169"
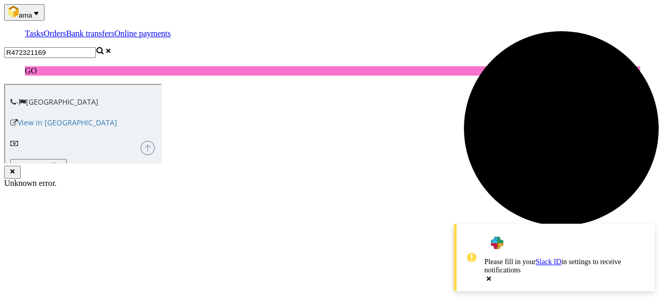
type input "R472321169"
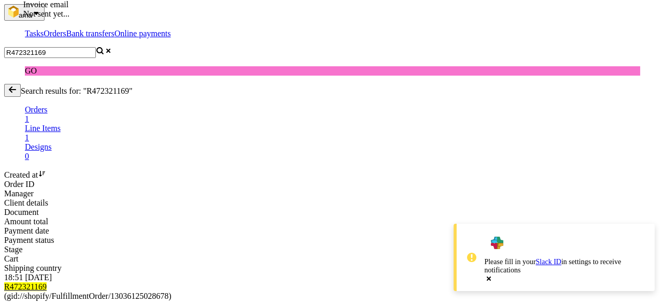
click at [47, 282] on mark "R472321169" at bounding box center [25, 286] width 42 height 9
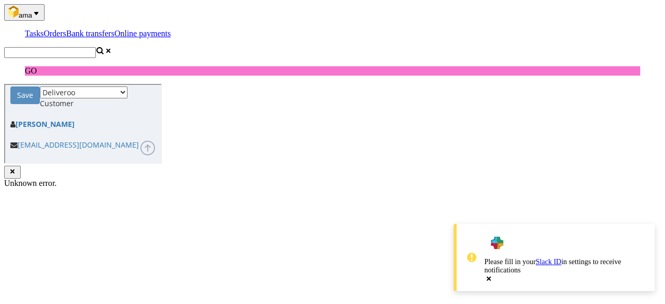
scroll to position [538, 0]
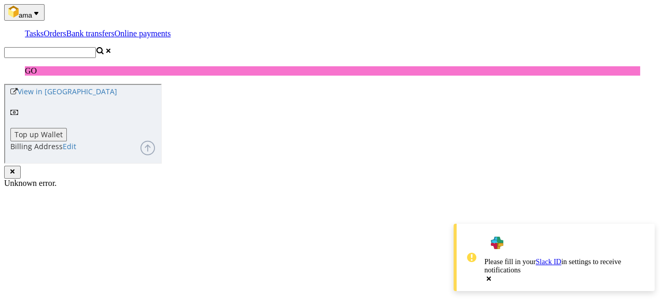
click at [96, 47] on input "text" at bounding box center [50, 52] width 92 height 11
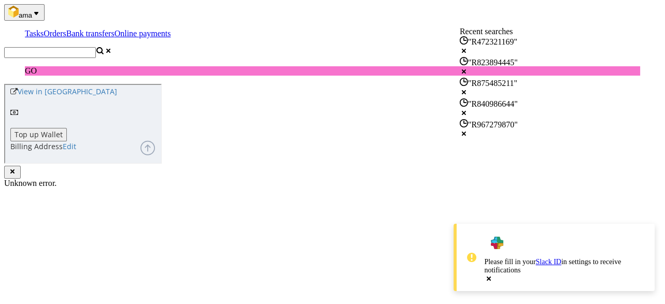
paste input "R229993220"
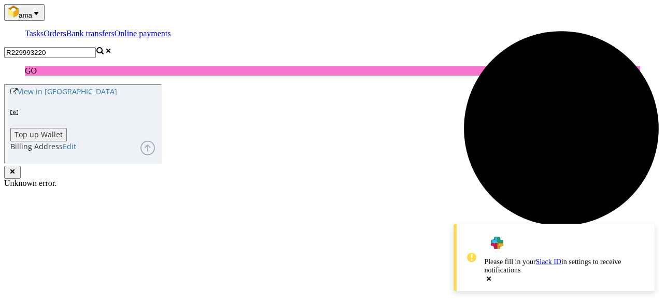
type input "R229993220"
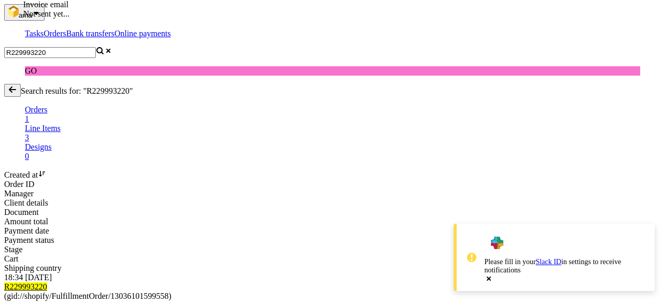
click at [47, 282] on mark "R229993220" at bounding box center [25, 286] width 43 height 9
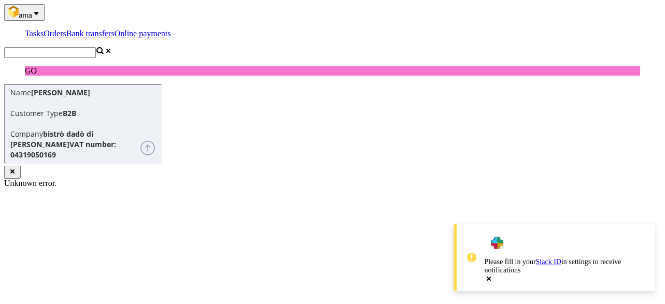
scroll to position [497, 0]
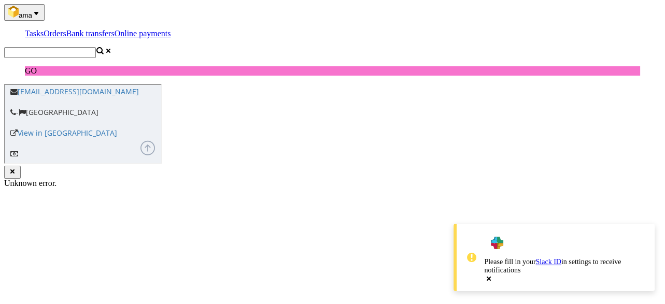
click at [96, 47] on input "text" at bounding box center [50, 52] width 92 height 11
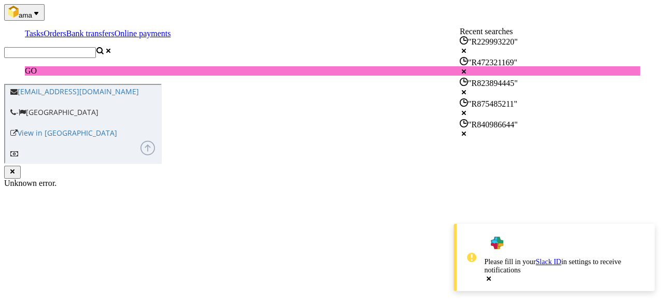
paste input "R545009835"
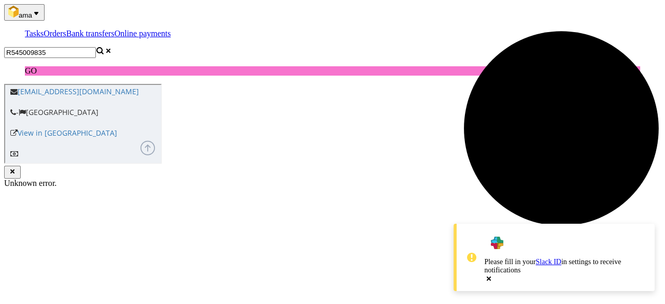
type input "R545009835"
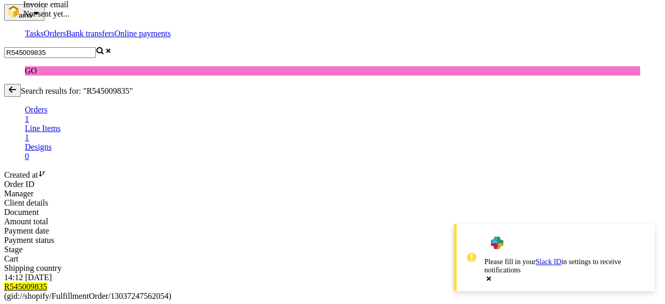
click at [47, 282] on mark "R545009835" at bounding box center [25, 286] width 43 height 9
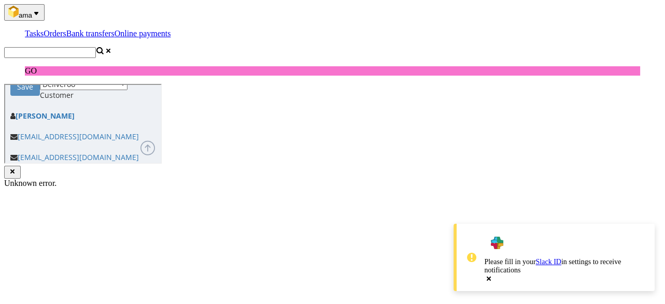
scroll to position [456, 0]
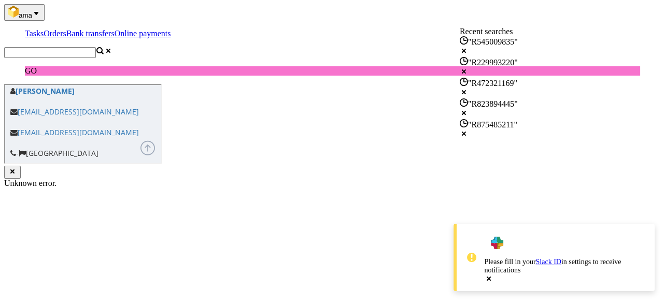
click at [96, 47] on input "text" at bounding box center [50, 52] width 92 height 11
paste input "R738462764"
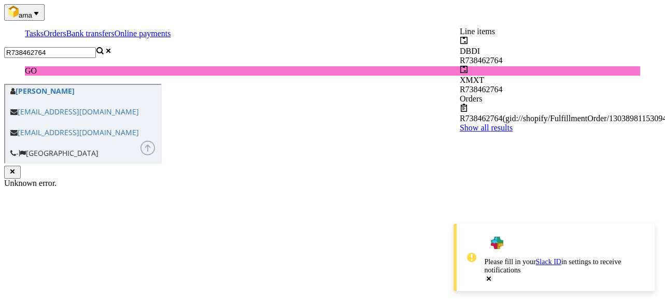
type input "R738462764"
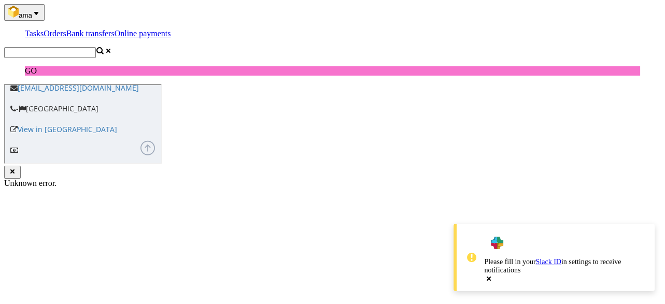
scroll to position [538, 0]
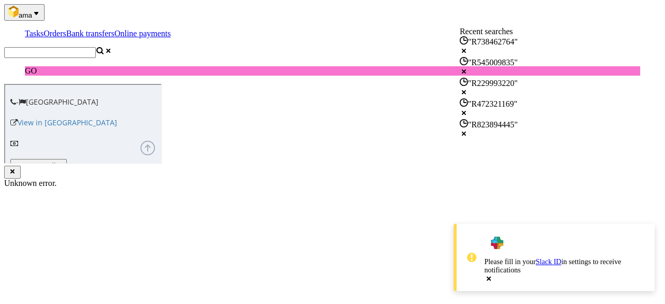
drag, startPoint x: 595, startPoint y: 20, endPoint x: 600, endPoint y: 0, distance: 20.5
click at [96, 47] on input "text" at bounding box center [50, 52] width 92 height 11
paste input "R471826415"
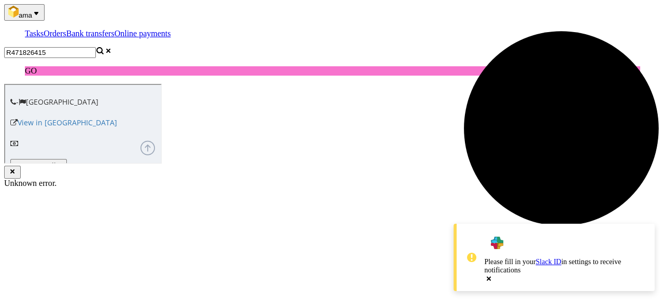
type input "R471826415"
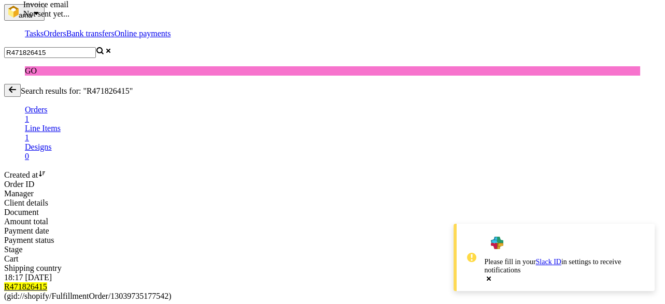
click at [47, 282] on mark "R471826415" at bounding box center [25, 286] width 43 height 9
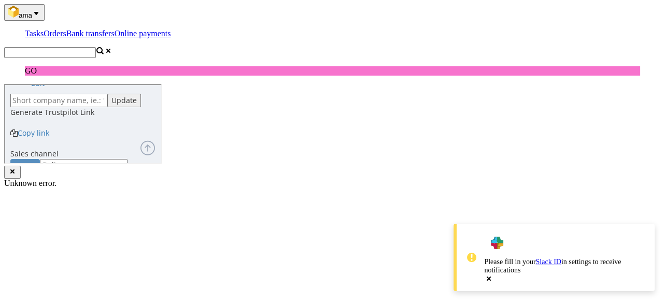
scroll to position [497, 0]
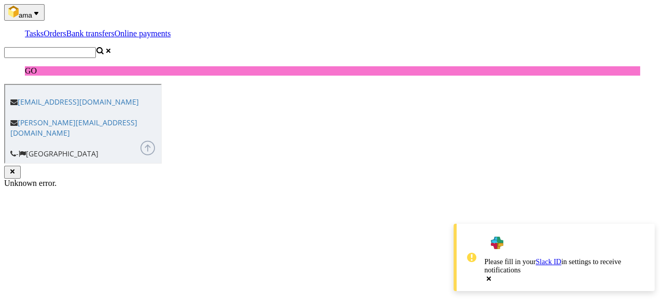
drag, startPoint x: 605, startPoint y: 7, endPoint x: 598, endPoint y: 16, distance: 11.1
click at [598, 15] on nav "ama Tasks Orders Bank transfers Online payments GO" at bounding box center [332, 39] width 656 height 71
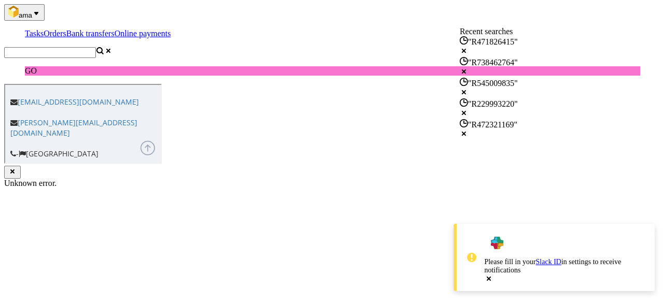
click at [96, 47] on input "text" at bounding box center [50, 52] width 92 height 11
paste input "R488377533"
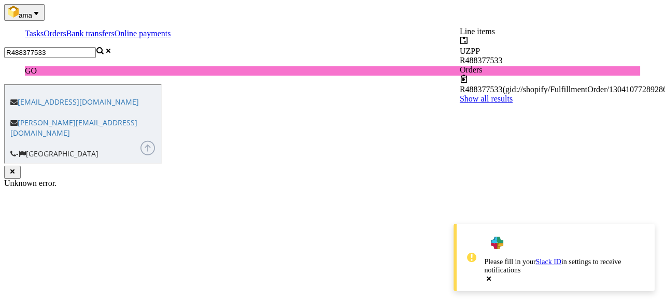
type input "R488377533"
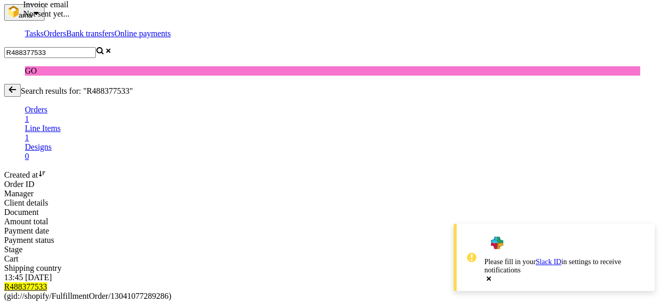
click at [47, 282] on mark "R488377533" at bounding box center [25, 286] width 43 height 9
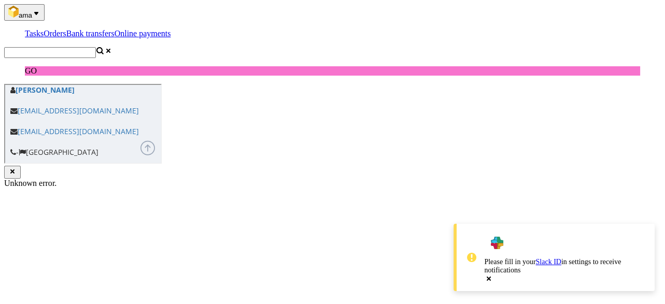
scroll to position [456, 0]
click at [96, 47] on input "text" at bounding box center [50, 52] width 92 height 11
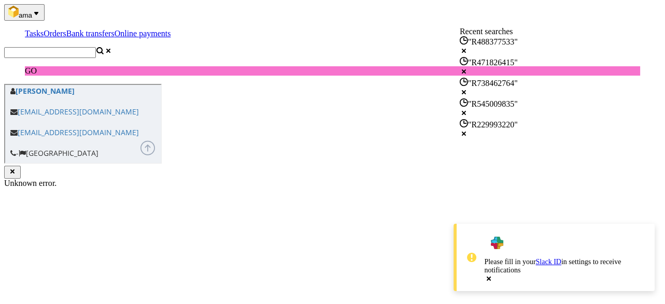
paste input "R132348829"
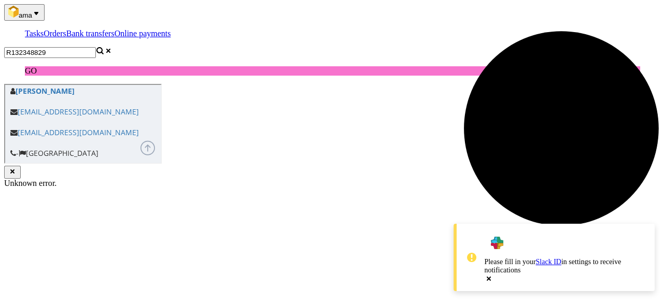
type input "R132348829"
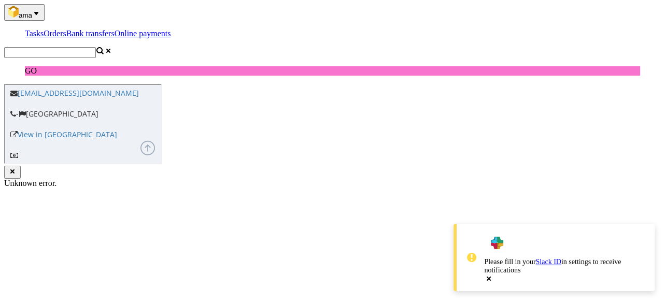
scroll to position [497, 0]
click div "DEL2562IT"
click at [96, 47] on input "text" at bounding box center [50, 52] width 92 height 11
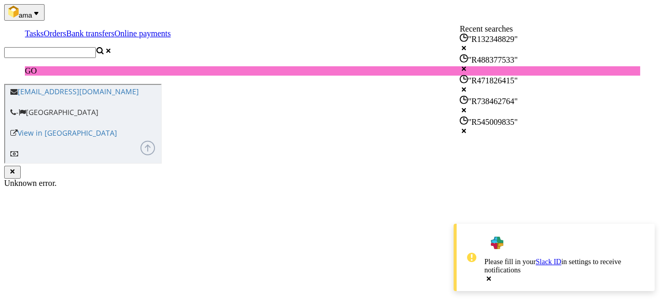
paste input "R863016508"
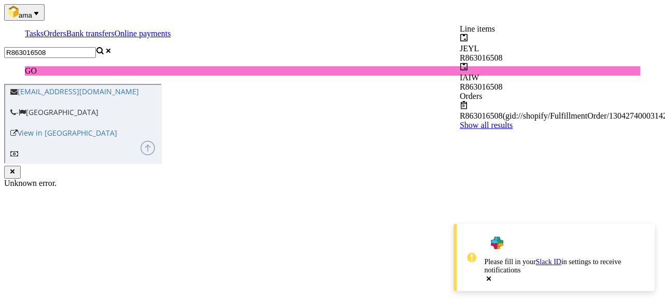
type input "R863016508"
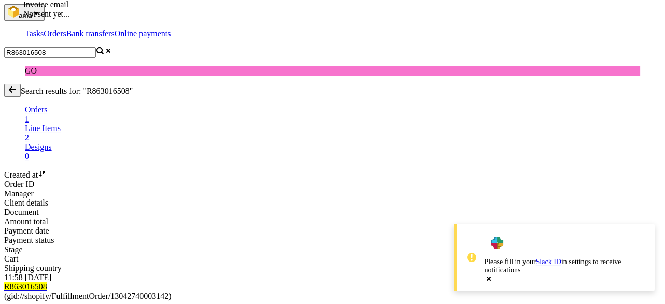
click at [47, 282] on mark "R863016508" at bounding box center [25, 286] width 43 height 9
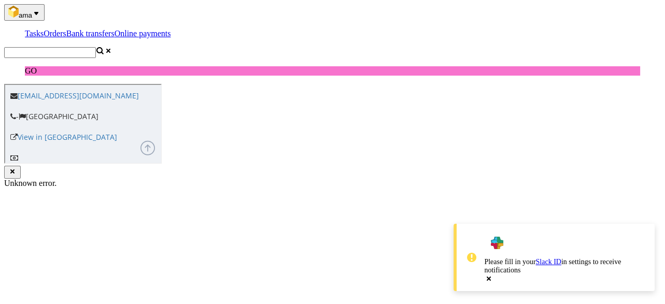
scroll to position [497, 0]
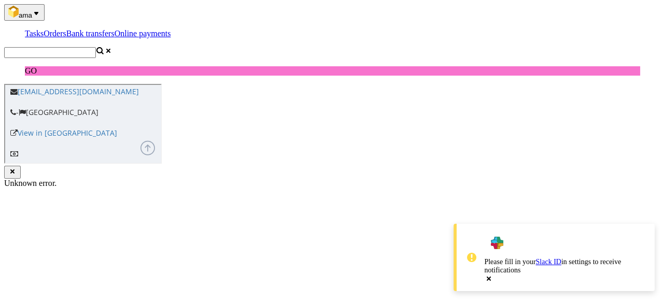
click at [96, 47] on input "text" at bounding box center [50, 52] width 92 height 11
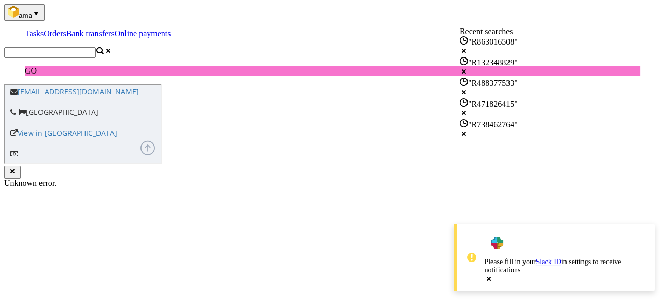
paste input "R335911403"
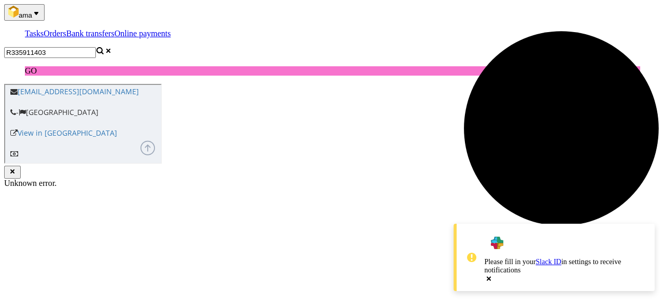
type input "R335911403"
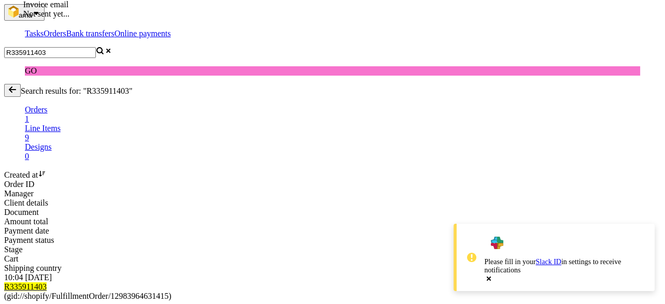
click at [150, 282] on div "R335911403 (gid://shopify/FulfillmentOrder/12983964631415)" at bounding box center [332, 291] width 656 height 19
click at [47, 282] on mark "R335911403" at bounding box center [25, 286] width 42 height 9
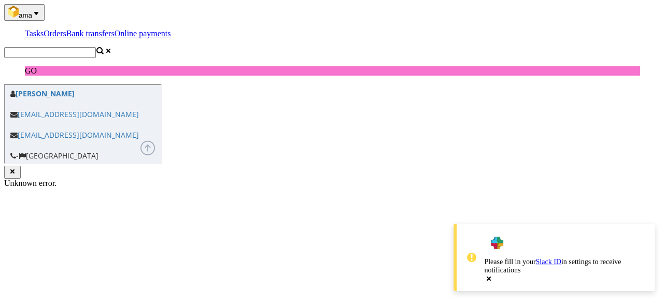
scroll to position [456, 0]
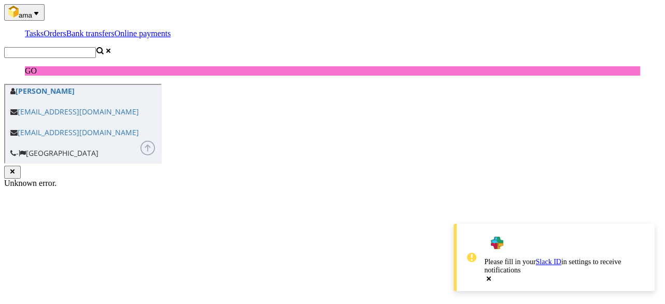
click at [96, 47] on input "text" at bounding box center [50, 52] width 92 height 11
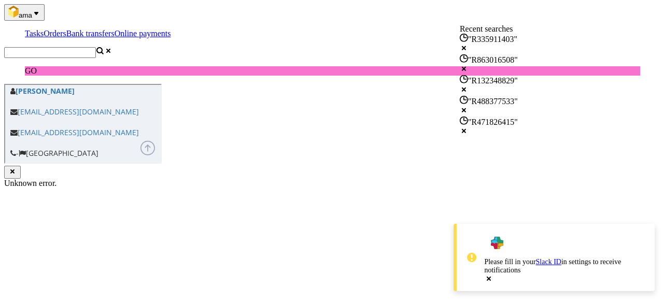
paste input "R828530676"
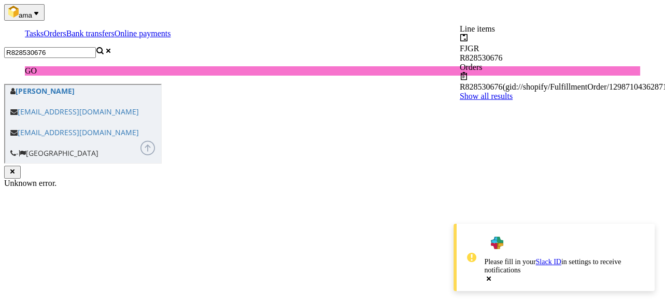
type input "R828530676"
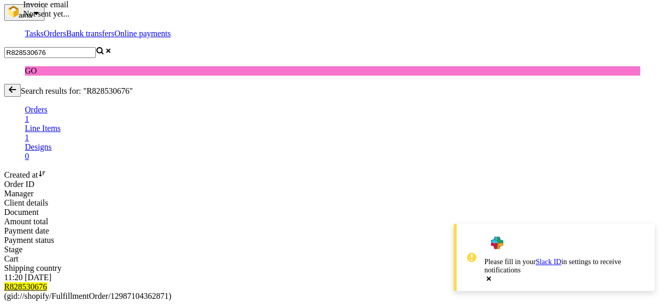
click at [47, 282] on mark "R828530676" at bounding box center [25, 286] width 43 height 9
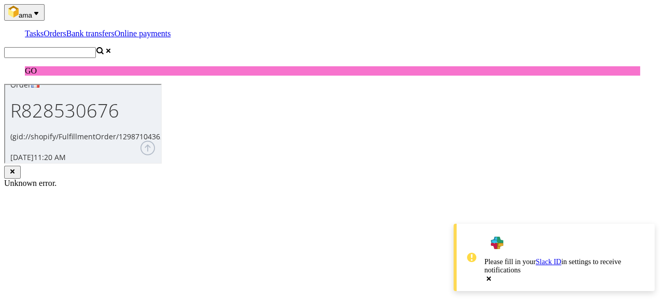
scroll to position [414, 0]
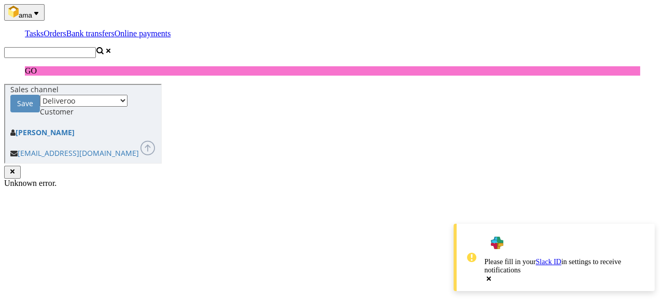
click at [96, 47] on input "text" at bounding box center [50, 52] width 92 height 11
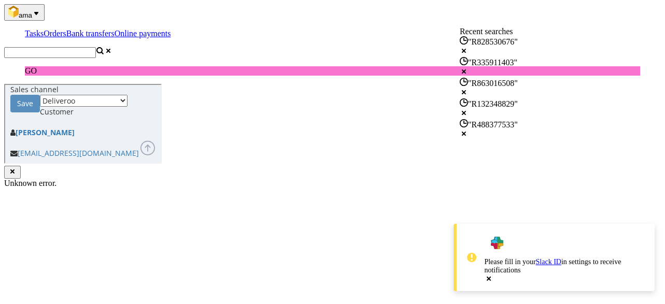
paste input "R095507769"
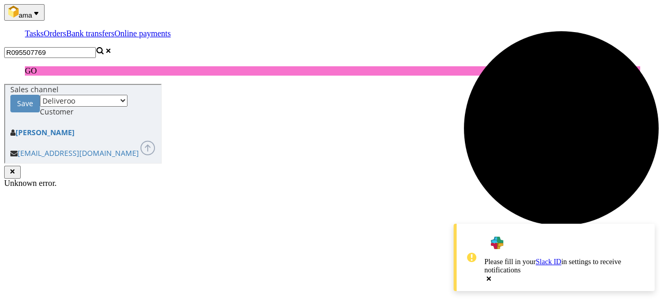
type input "R095507769"
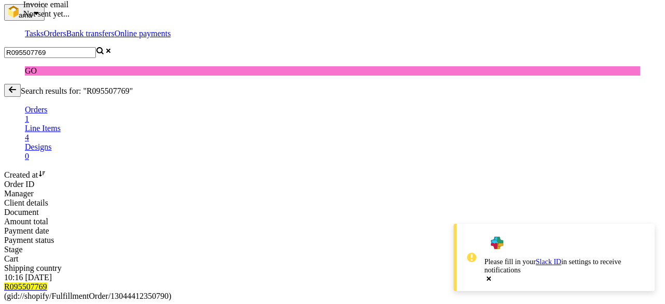
click at [47, 282] on mark "R095507769" at bounding box center [25, 286] width 43 height 9
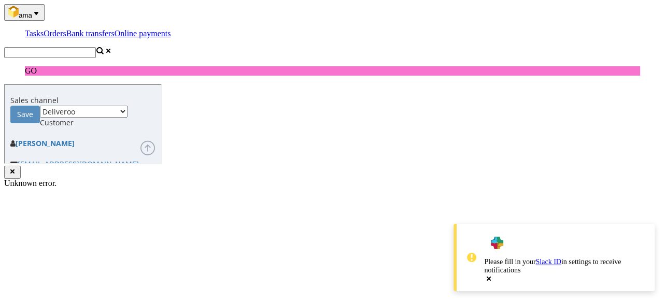
scroll to position [456, 0]
